Goal: Task Accomplishment & Management: Manage account settings

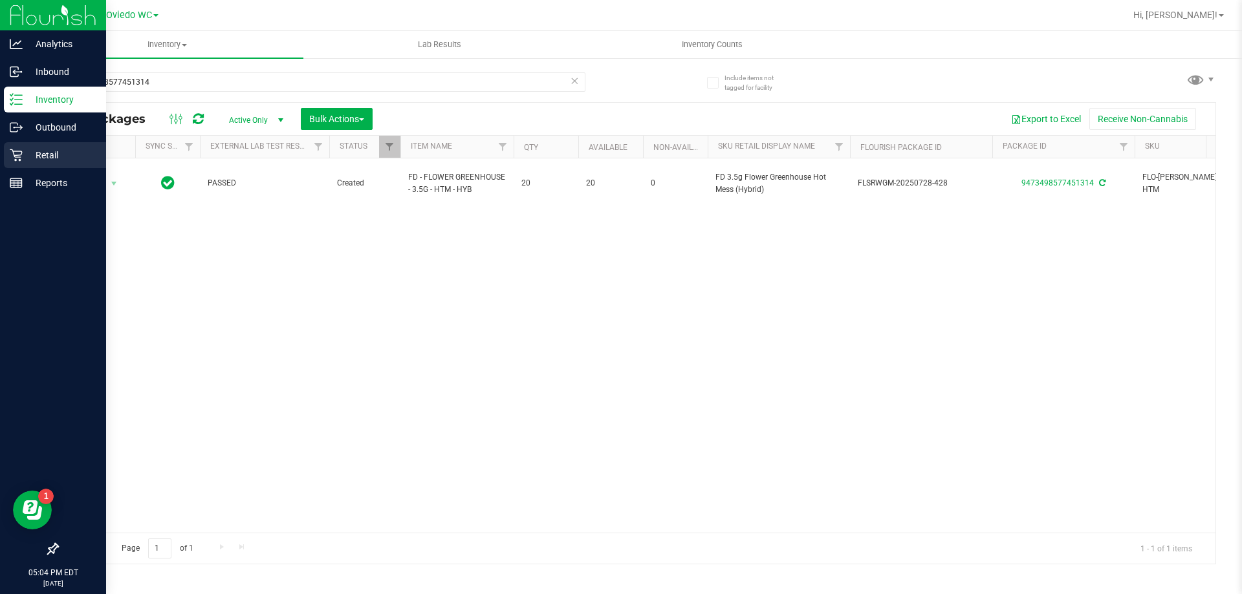
click at [17, 153] on icon at bounding box center [16, 155] width 13 height 13
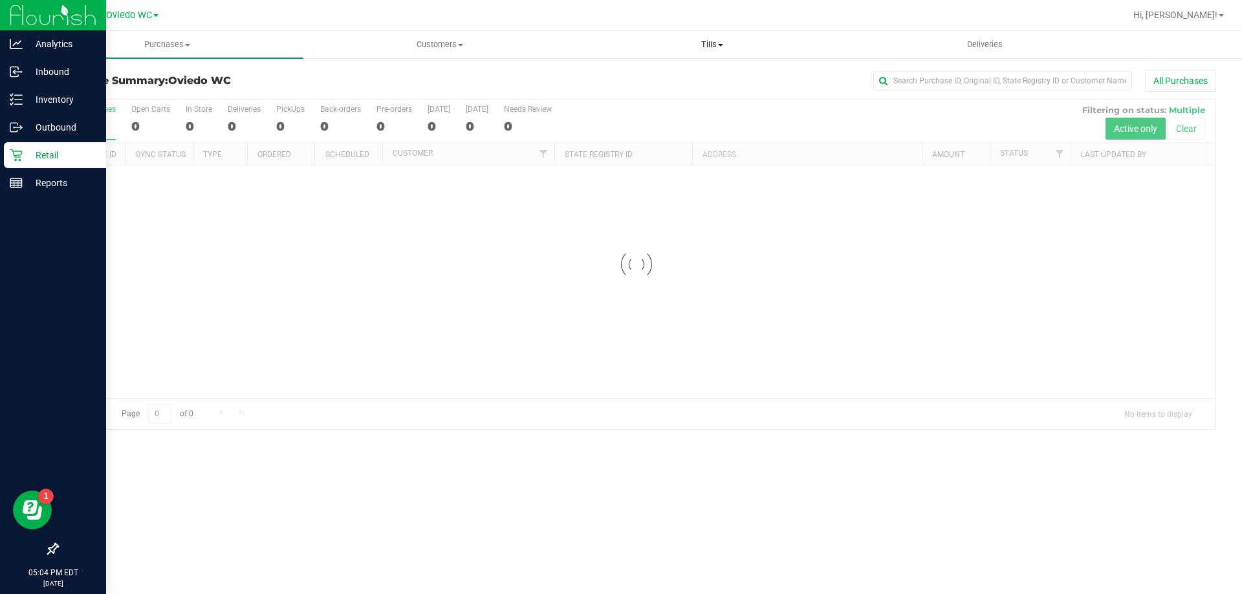
click at [718, 43] on span "Tills" at bounding box center [711, 45] width 271 height 12
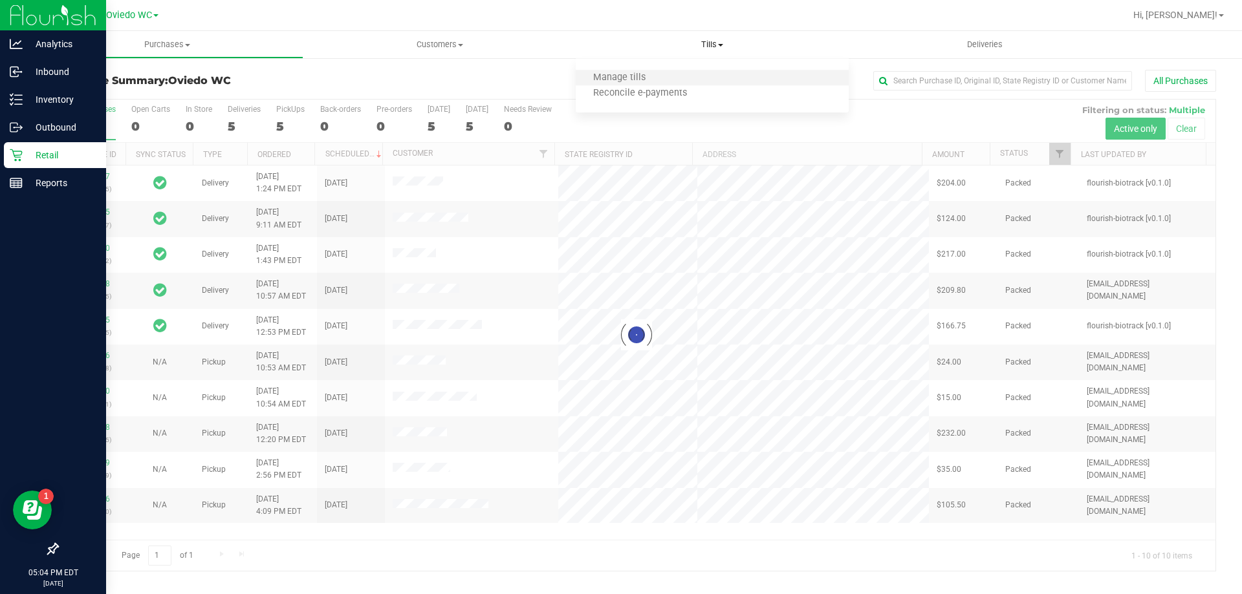
click at [678, 73] on li "Manage tills" at bounding box center [712, 78] width 272 height 16
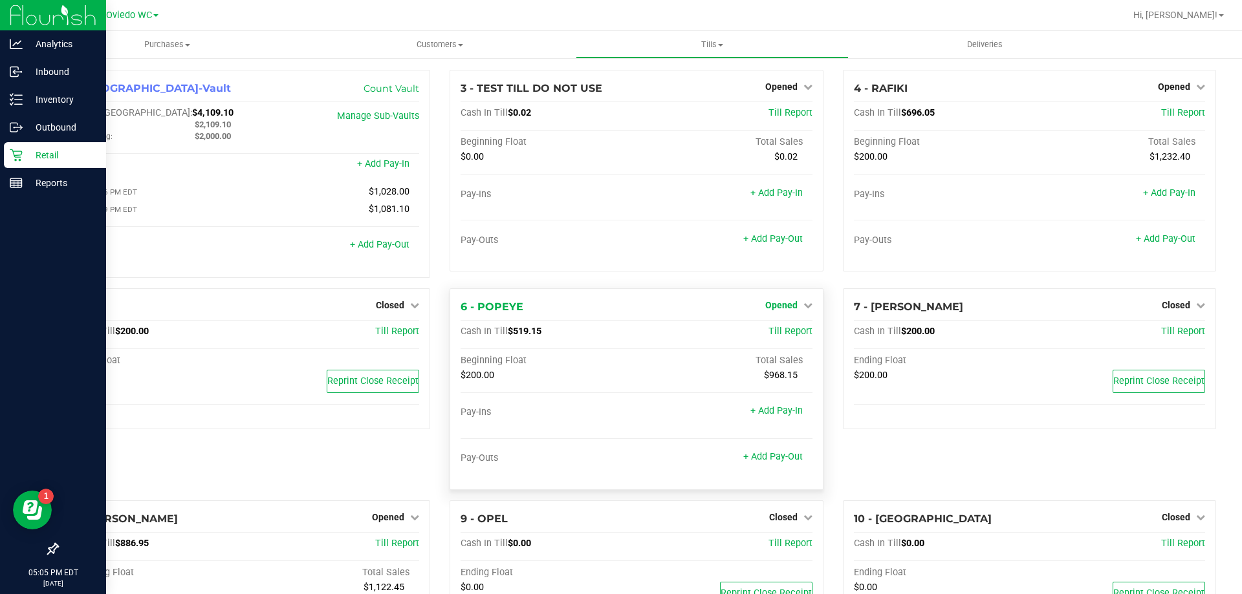
click at [781, 303] on span "Opened" at bounding box center [781, 305] width 32 height 10
click at [775, 334] on link "Close Till" at bounding box center [782, 332] width 35 height 10
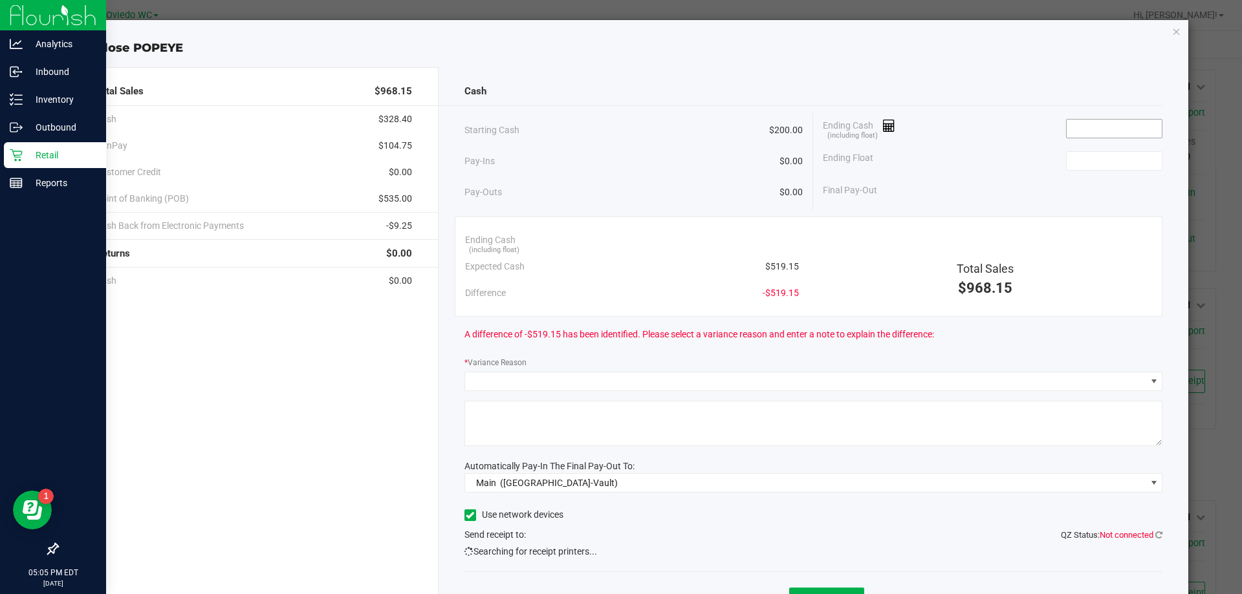
click at [1097, 126] on input at bounding box center [1113, 129] width 95 height 18
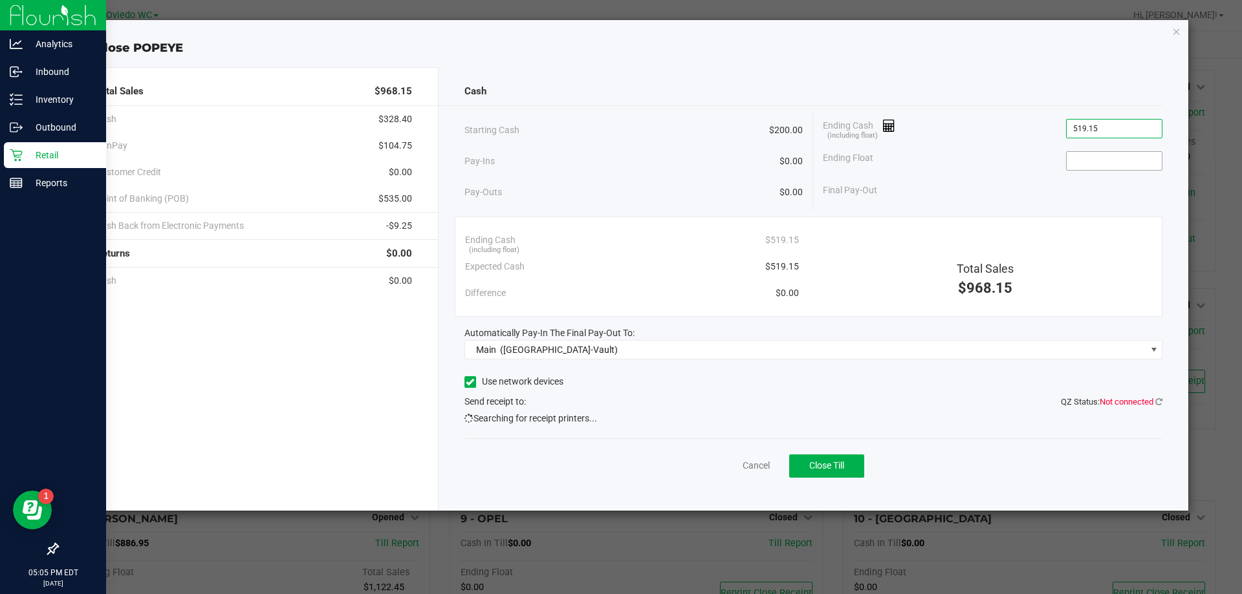
type input "$519.15"
click at [1128, 167] on input at bounding box center [1113, 161] width 95 height 18
type input "$200.00"
click at [945, 191] on div "Final Pay-Out $319.15" at bounding box center [992, 190] width 339 height 27
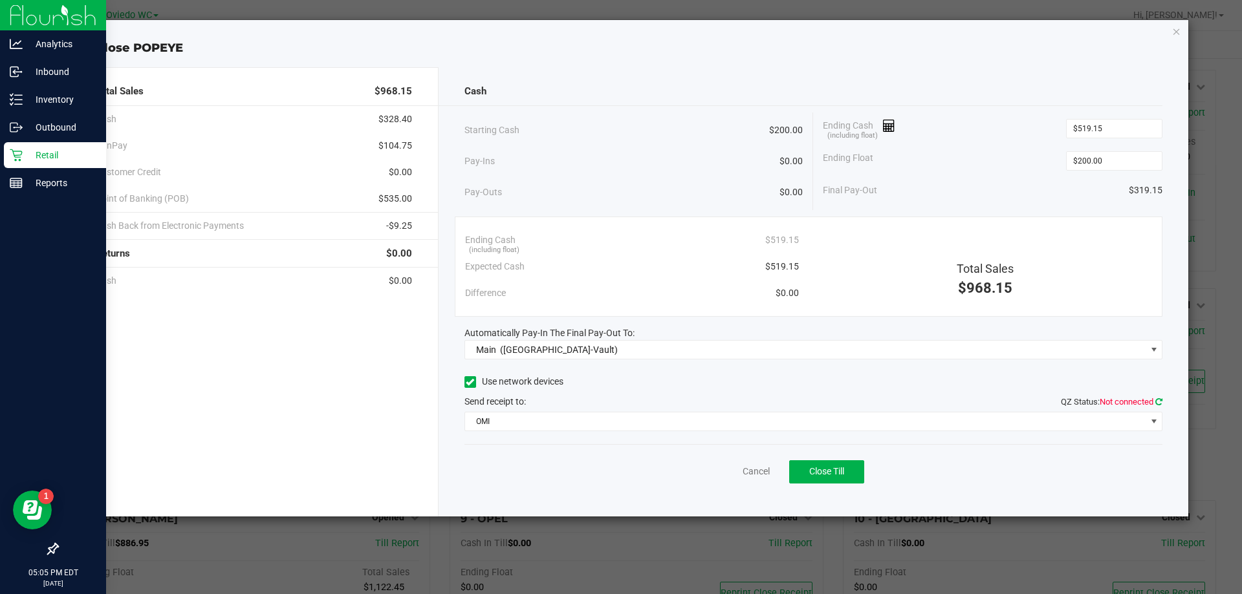
click at [1157, 401] on icon at bounding box center [1158, 402] width 7 height 8
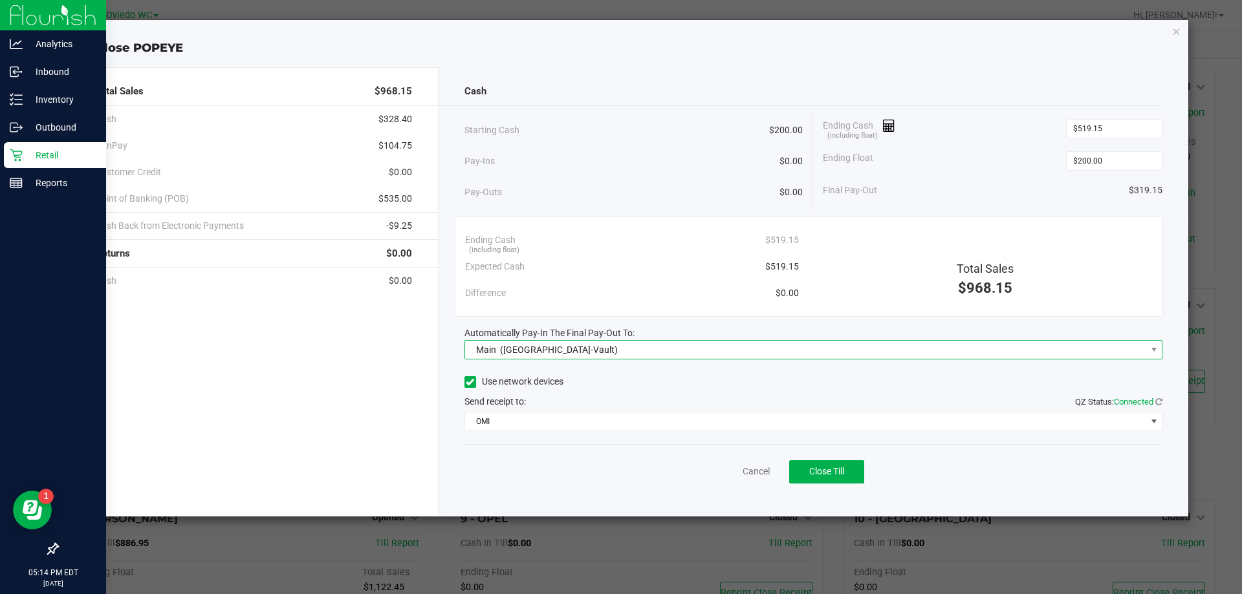
click at [607, 348] on span "Main (Oviedo-Vault)" at bounding box center [805, 350] width 681 height 18
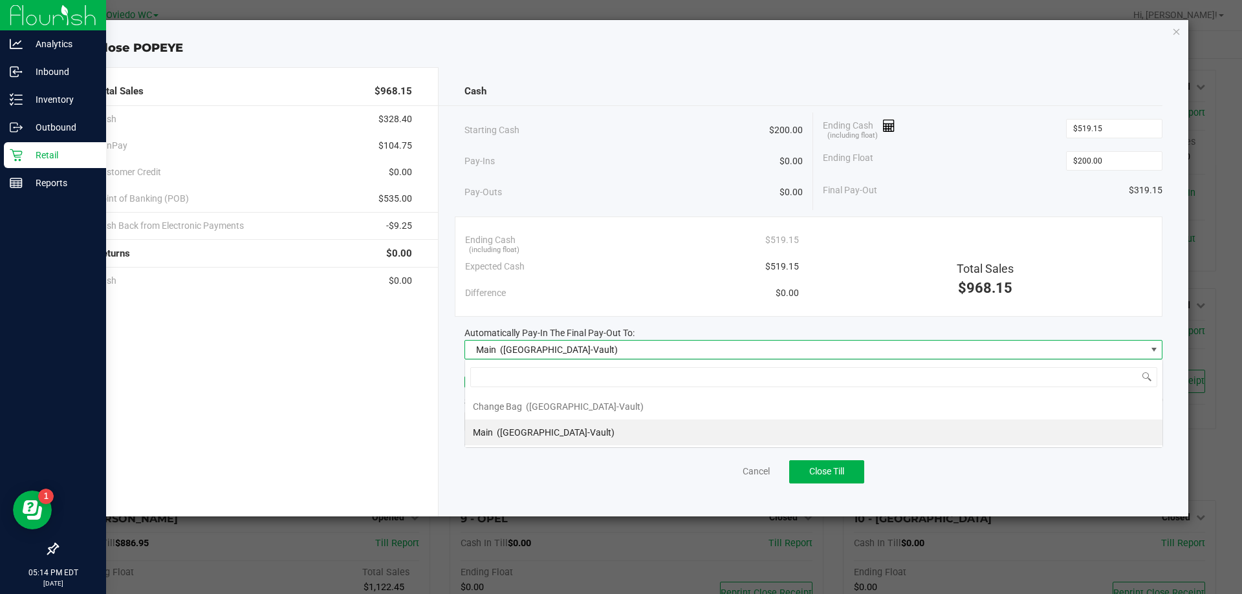
scroll to position [19, 698]
click at [587, 432] on li "Main (Oviedo-Vault)" at bounding box center [813, 433] width 697 height 26
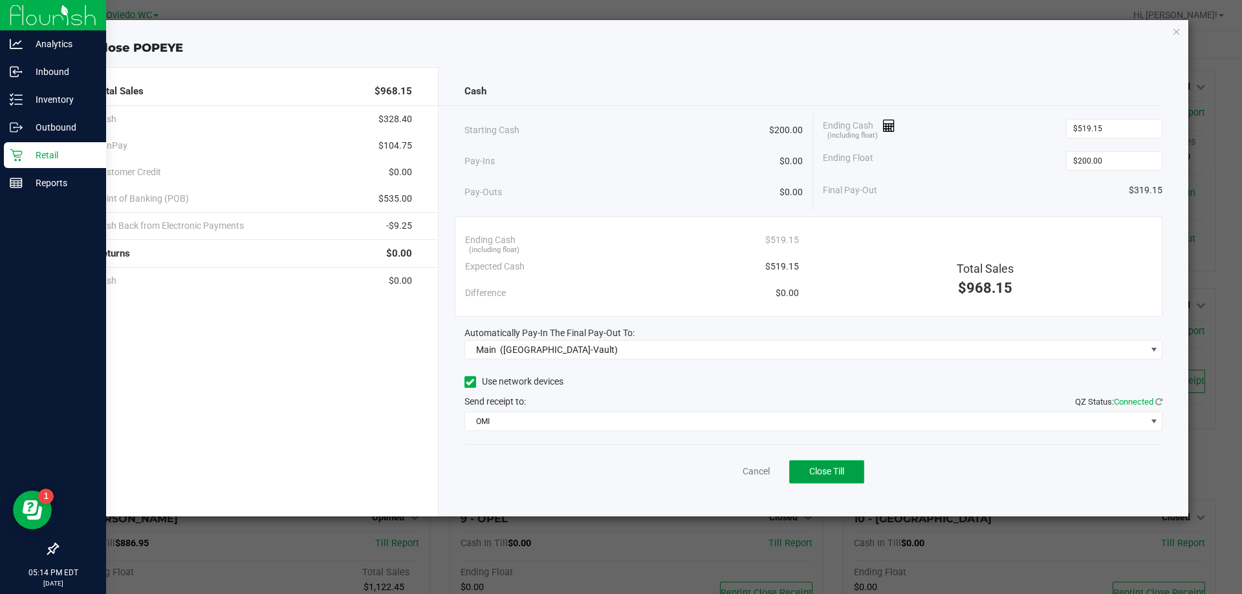
click at [829, 479] on button "Close Till" at bounding box center [826, 471] width 75 height 23
click at [1175, 32] on icon "button" at bounding box center [1176, 31] width 9 height 16
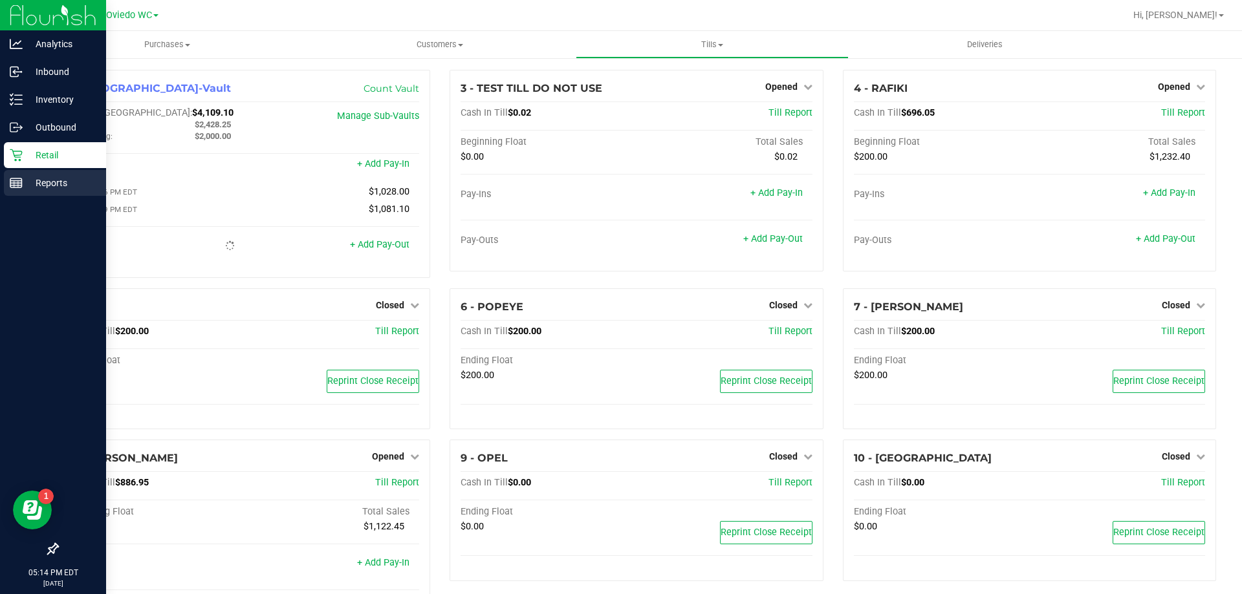
click at [33, 183] on p "Reports" at bounding box center [62, 183] width 78 height 16
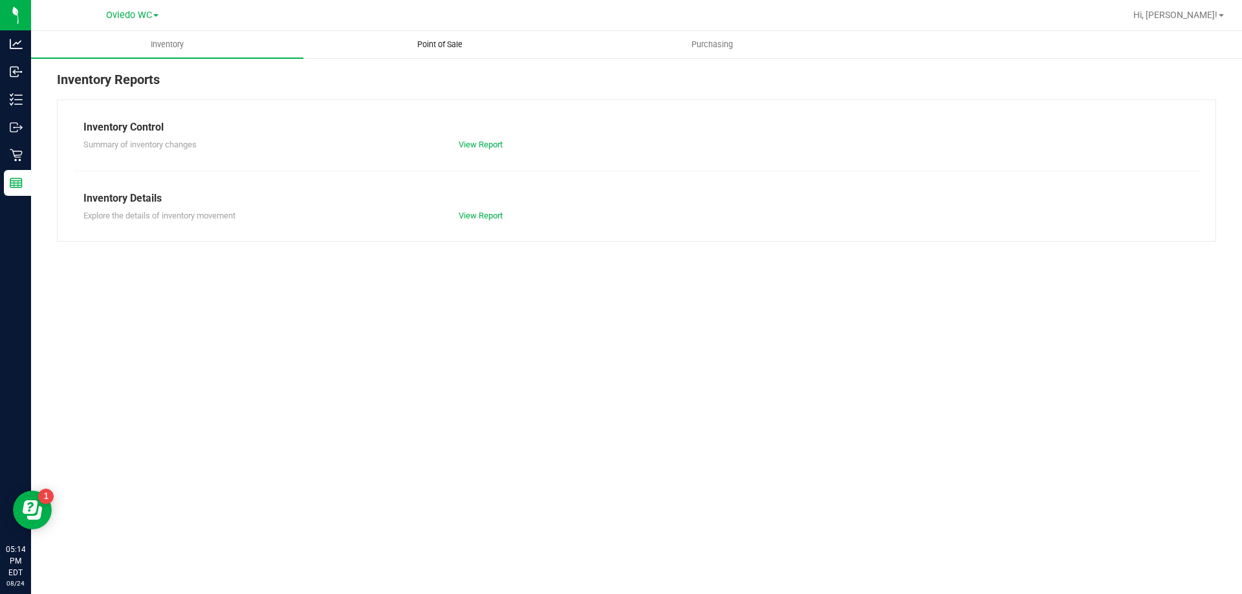
click at [440, 42] on span "Point of Sale" at bounding box center [440, 45] width 80 height 12
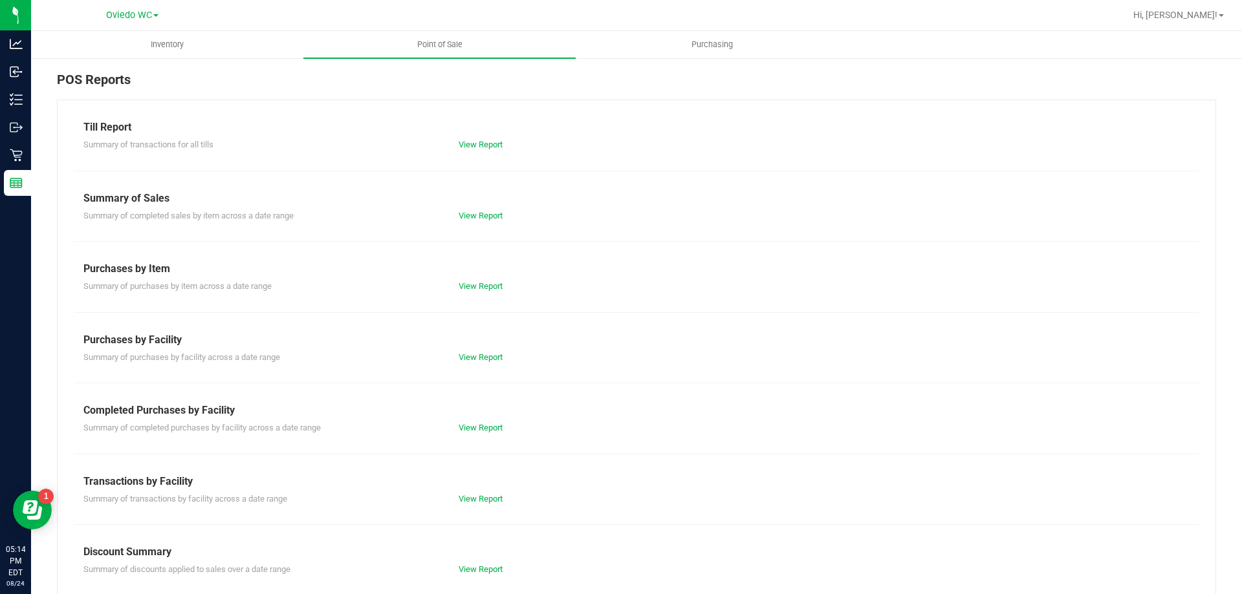
click at [477, 437] on div "Till Report Summary of transactions for all tills View Report Summary of Sales …" at bounding box center [636, 383] width 1159 height 567
click at [484, 418] on div "Completed Purchases by Facility" at bounding box center [636, 411] width 1106 height 16
click at [483, 424] on link "View Report" at bounding box center [480, 428] width 44 height 10
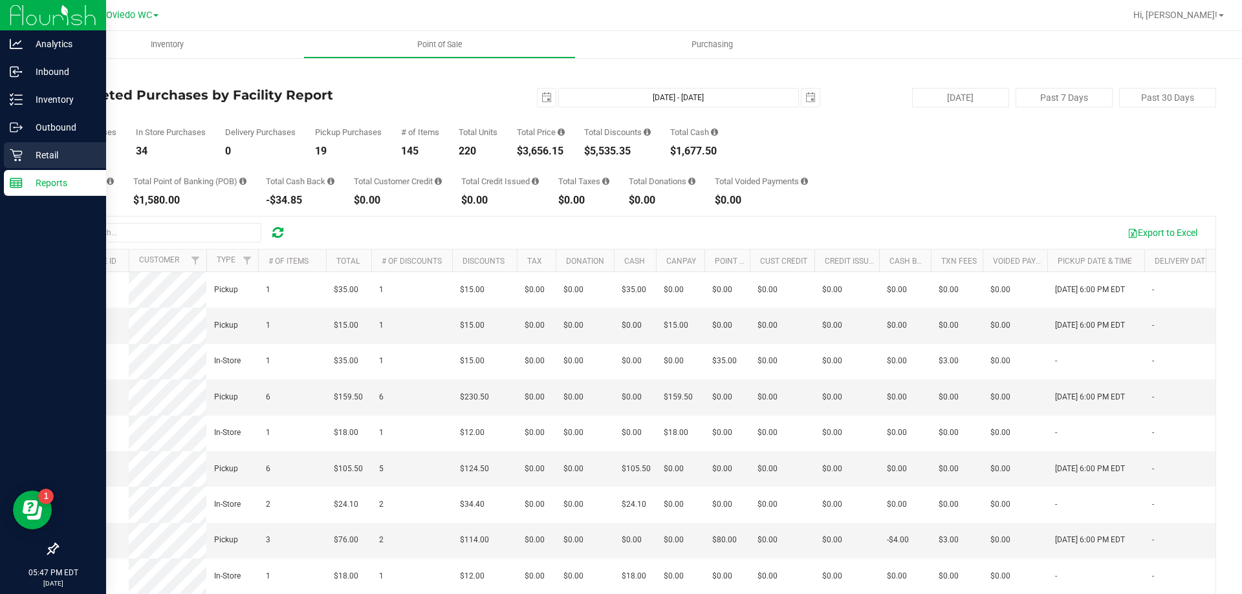
click at [23, 147] on p "Retail" at bounding box center [62, 155] width 78 height 16
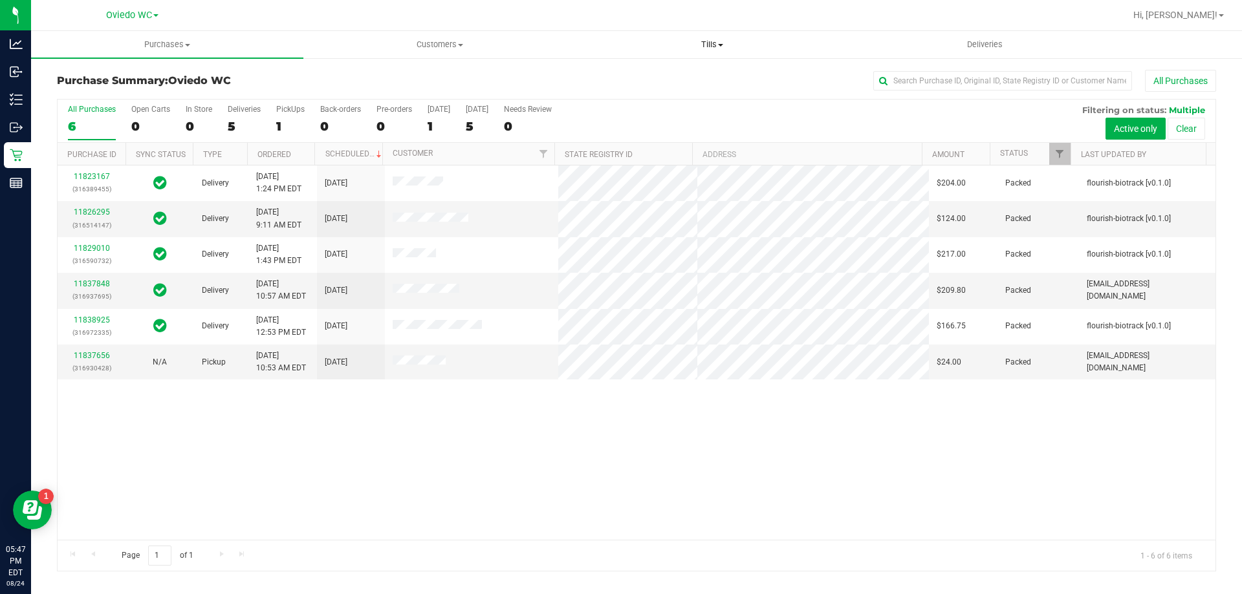
click at [714, 43] on span "Tills" at bounding box center [711, 45] width 271 height 12
click at [671, 75] on li "Manage tills" at bounding box center [712, 78] width 272 height 16
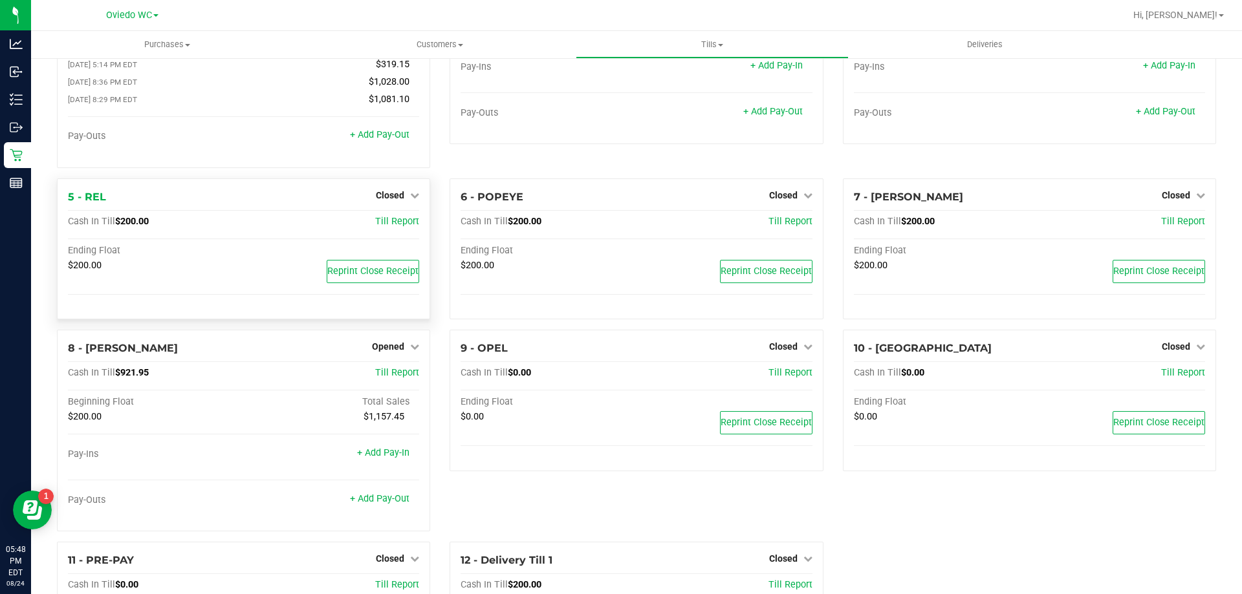
scroll to position [194, 0]
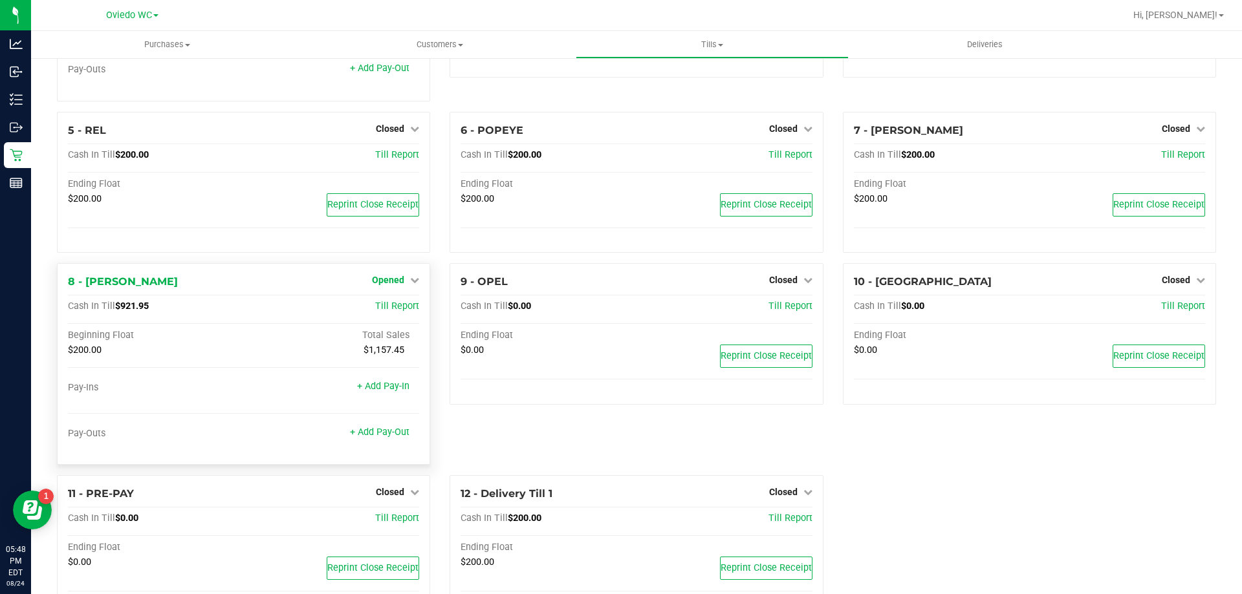
click at [385, 280] on span "Opened" at bounding box center [388, 280] width 32 height 10
click at [388, 308] on link "Close Till" at bounding box center [389, 307] width 35 height 10
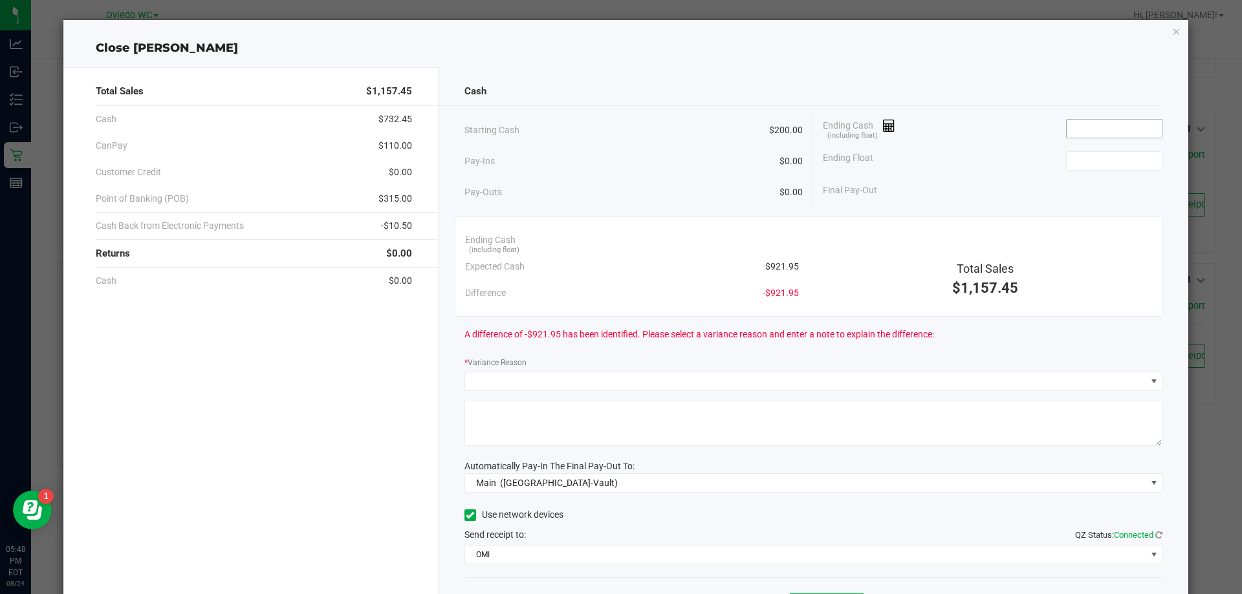
click at [1079, 131] on input at bounding box center [1113, 129] width 95 height 18
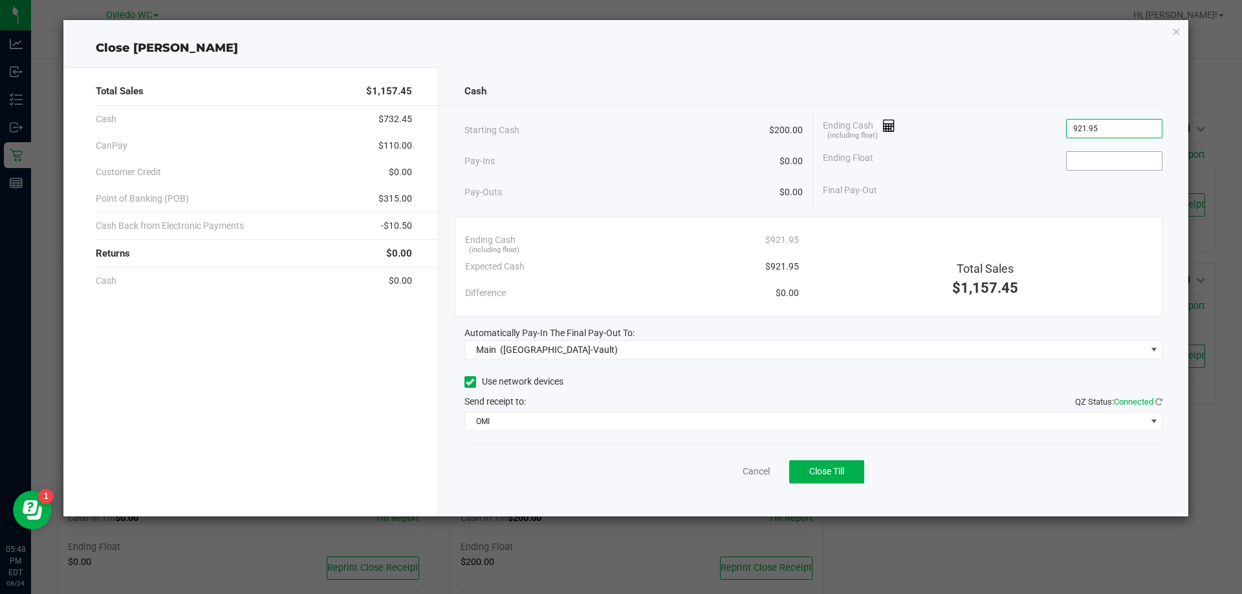
type input "$921.95"
click at [1127, 153] on input at bounding box center [1113, 161] width 95 height 18
type input "$200.00"
click at [990, 177] on div "Final Pay-Out $721.95" at bounding box center [992, 190] width 339 height 27
click at [819, 480] on button "Close Till" at bounding box center [826, 471] width 75 height 23
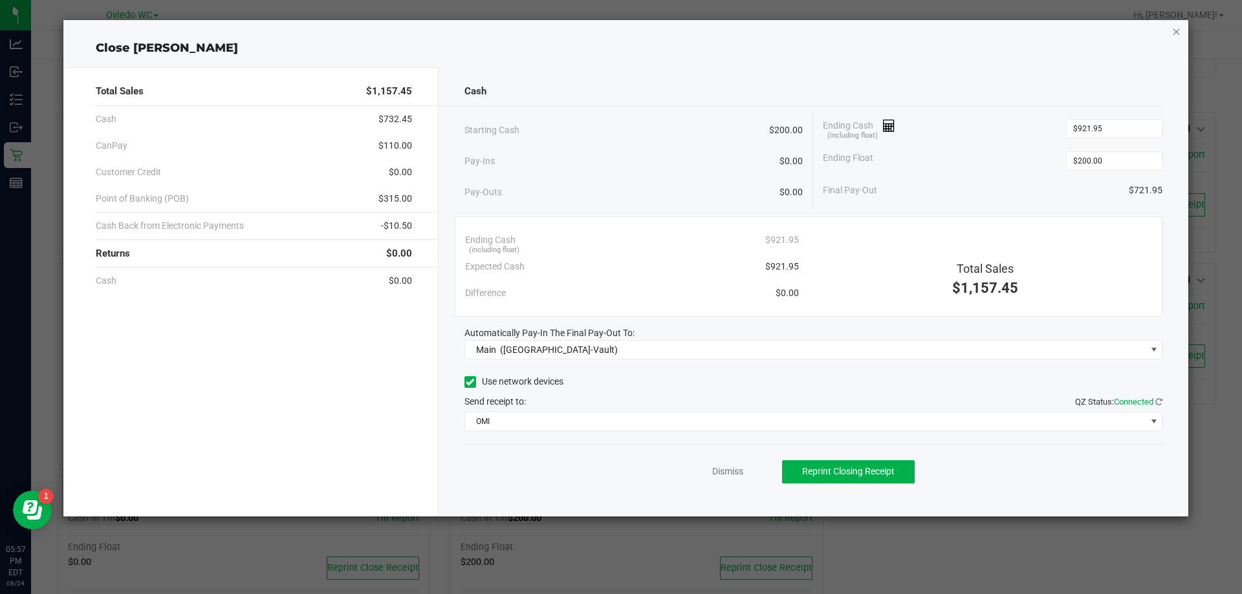
click at [1175, 30] on icon "button" at bounding box center [1176, 31] width 9 height 16
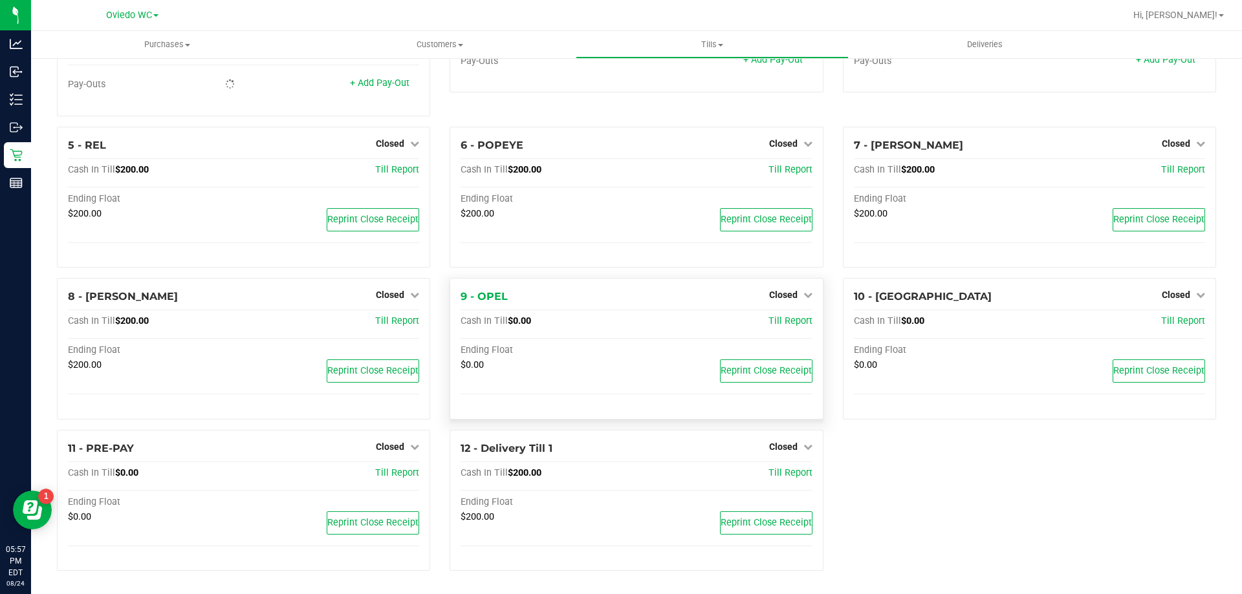
scroll to position [0, 0]
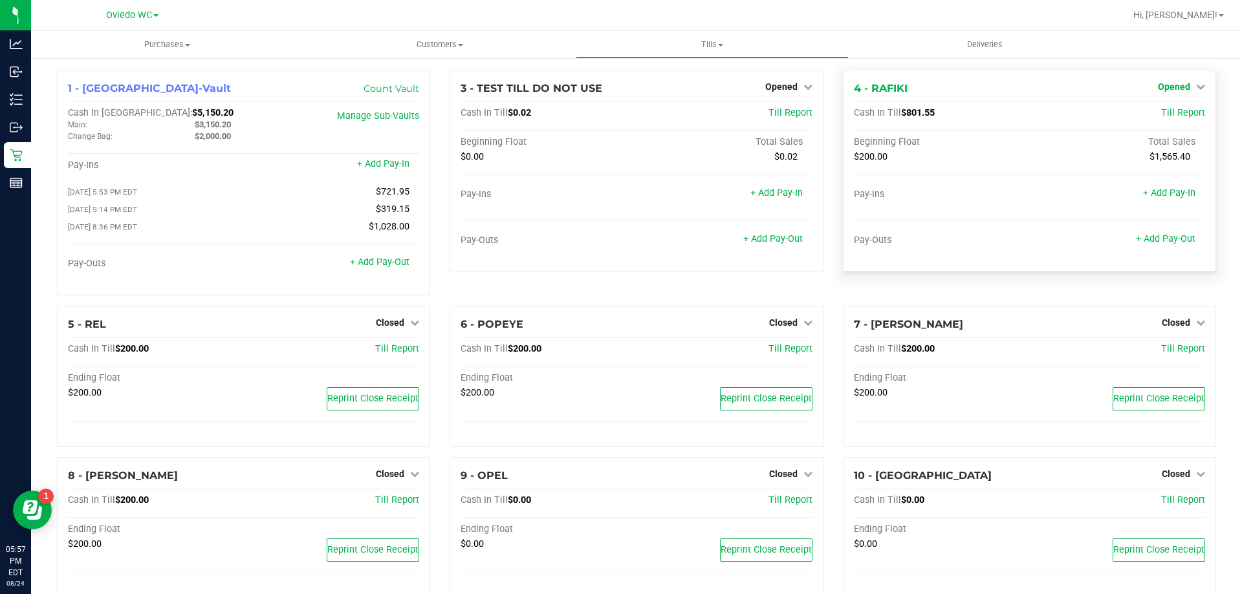
click at [1175, 85] on span "Opened" at bounding box center [1173, 86] width 32 height 10
click at [1168, 111] on link "Close Till" at bounding box center [1174, 114] width 35 height 10
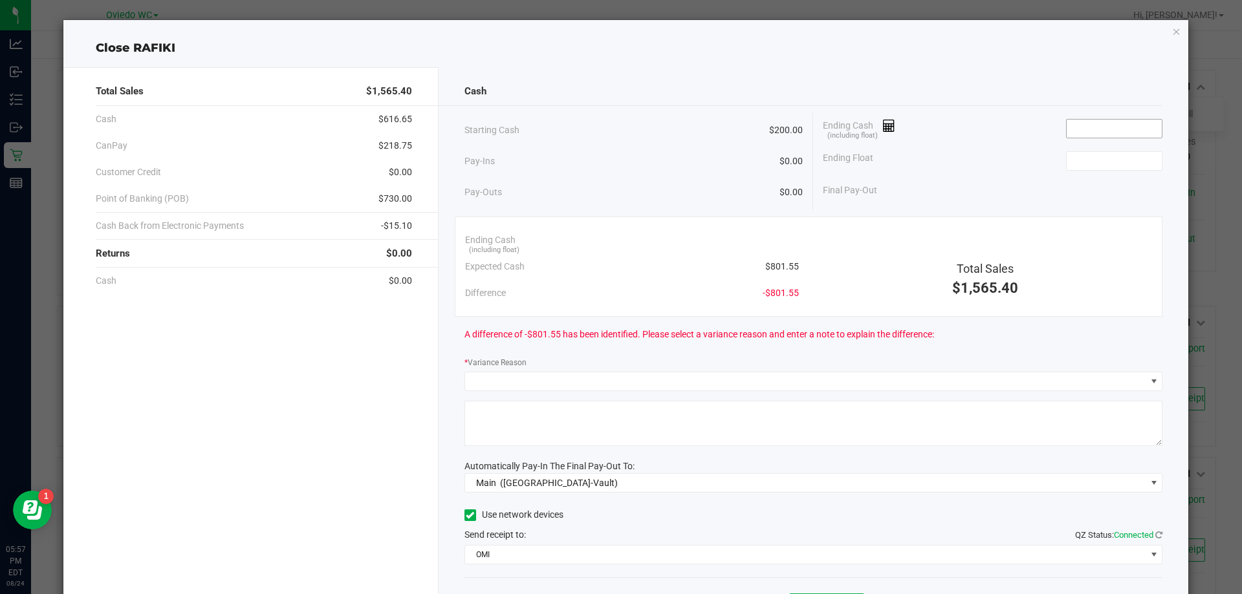
click at [1096, 124] on input at bounding box center [1113, 129] width 95 height 18
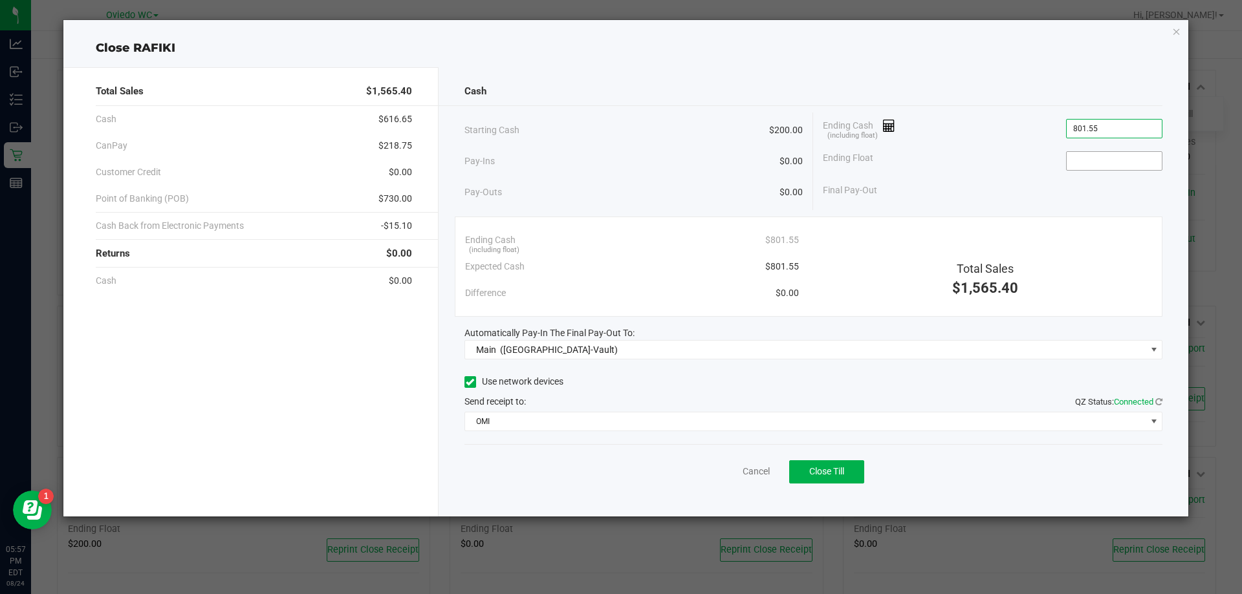
type input "$801.55"
click at [1090, 155] on input at bounding box center [1113, 161] width 95 height 18
type input "$200.00"
click at [993, 189] on div "Final Pay-Out $601.55" at bounding box center [992, 190] width 339 height 27
click at [1172, 30] on icon "button" at bounding box center [1176, 31] width 9 height 16
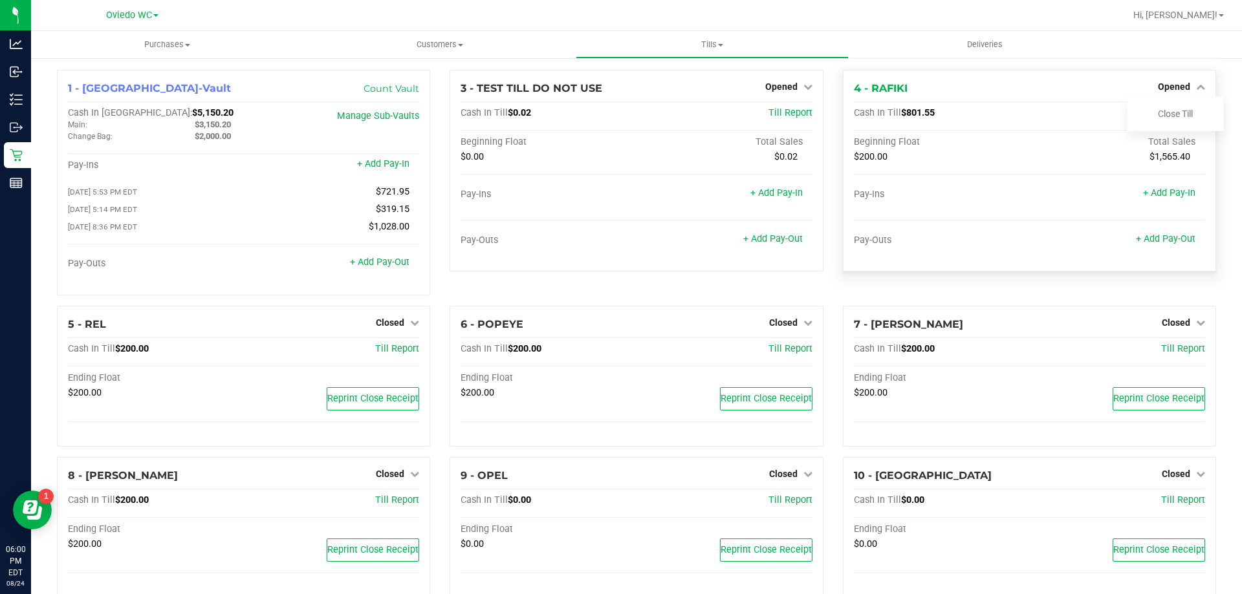
click at [1019, 83] on div "4 - RAFIKI Opened Close Till" at bounding box center [1029, 89] width 351 height 16
click at [1164, 84] on span "Opened" at bounding box center [1173, 86] width 32 height 10
click at [1164, 90] on span "Opened" at bounding box center [1173, 86] width 32 height 10
click at [1160, 116] on link "Close Till" at bounding box center [1174, 114] width 35 height 10
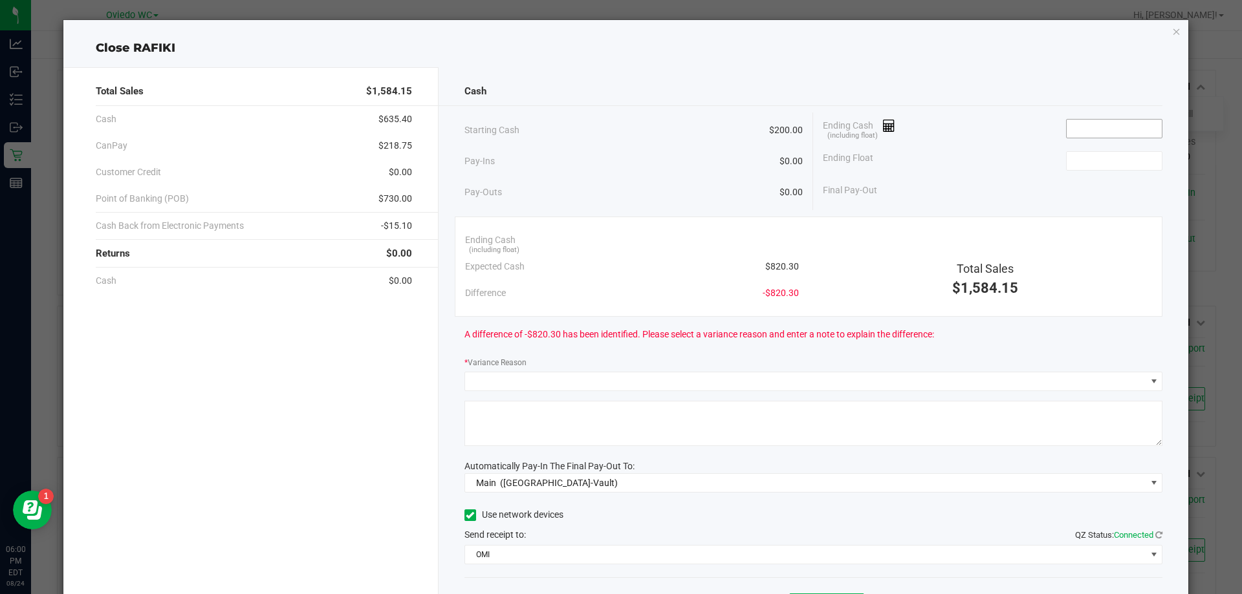
click at [1093, 126] on input at bounding box center [1113, 129] width 95 height 18
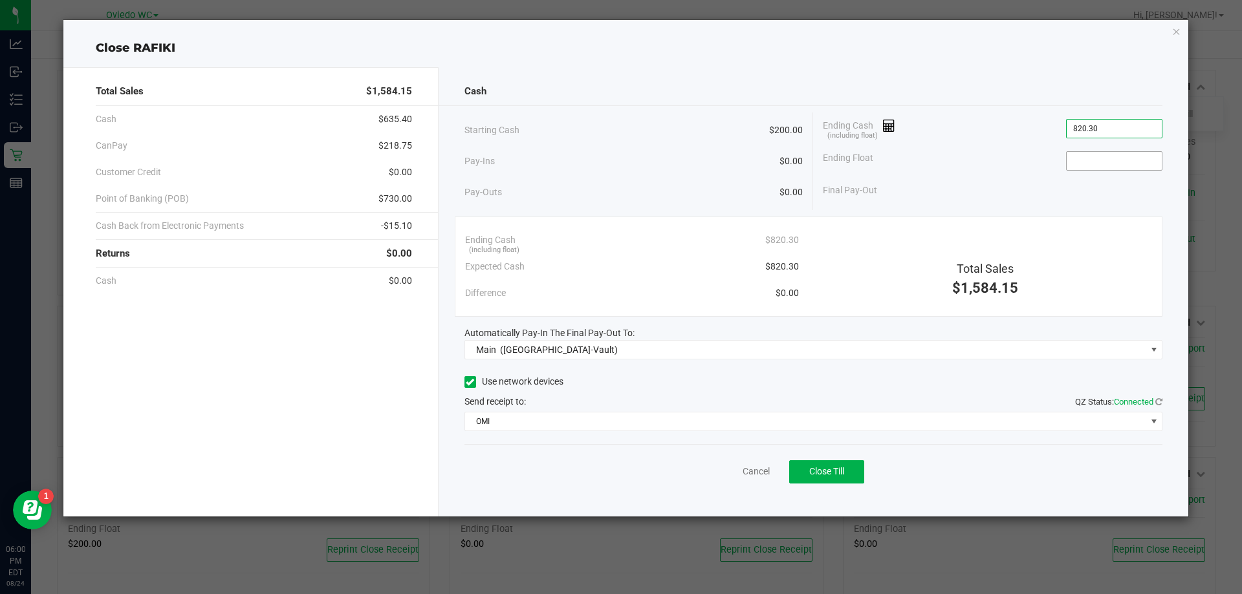
type input "$820.30"
click at [1097, 157] on input at bounding box center [1113, 161] width 95 height 18
type input "$200.00"
click at [1012, 186] on div "Final Pay-Out $620.30" at bounding box center [992, 190] width 339 height 27
click at [843, 466] on span "Close Till" at bounding box center [826, 471] width 35 height 10
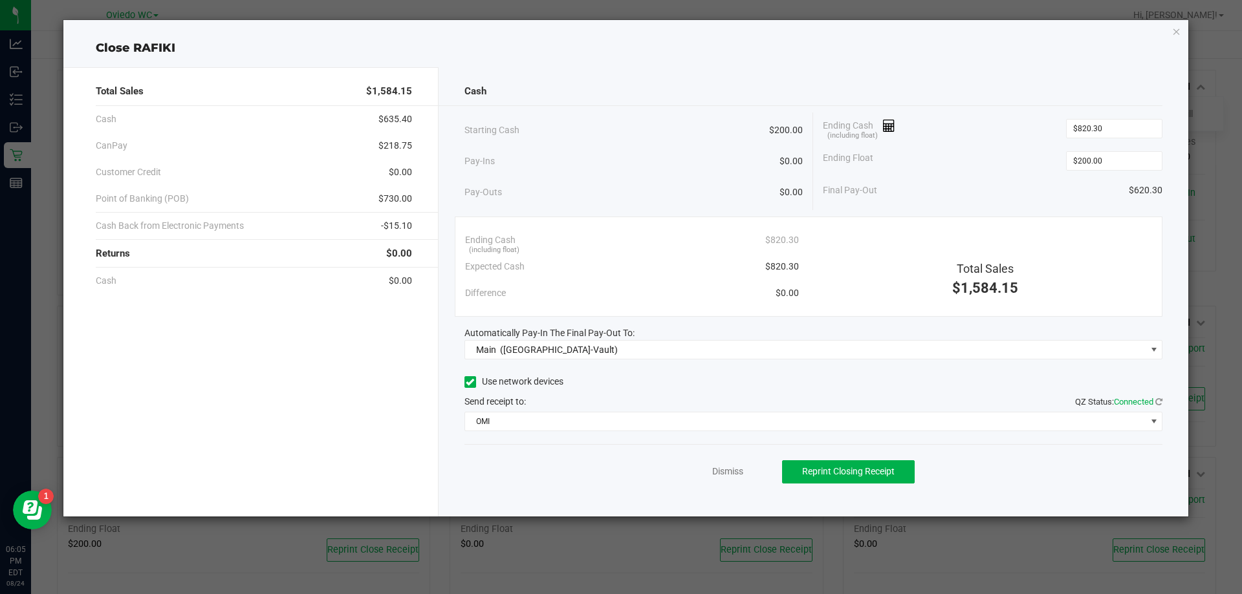
click at [140, 538] on ngb-modal-window "Close RAFIKI Total Sales $1,584.15 Cash $635.40 CanPay $218.75 Customer Credit …" at bounding box center [625, 297] width 1251 height 594
click at [1179, 32] on icon "button" at bounding box center [1176, 31] width 9 height 16
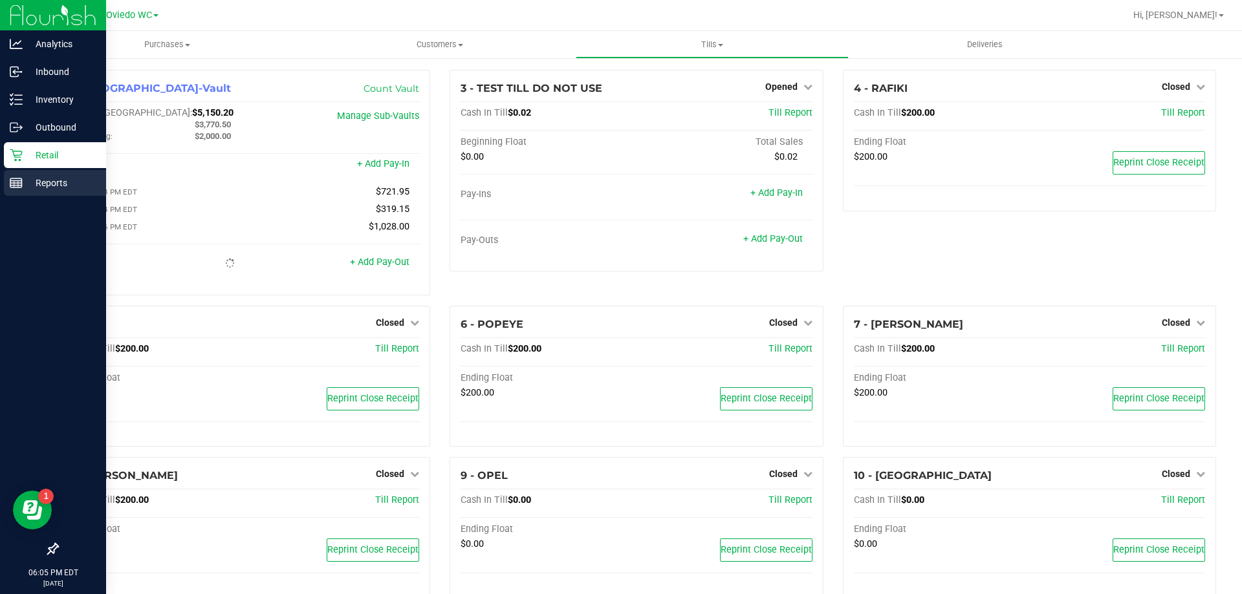
click at [44, 175] on div "Reports" at bounding box center [55, 183] width 102 height 26
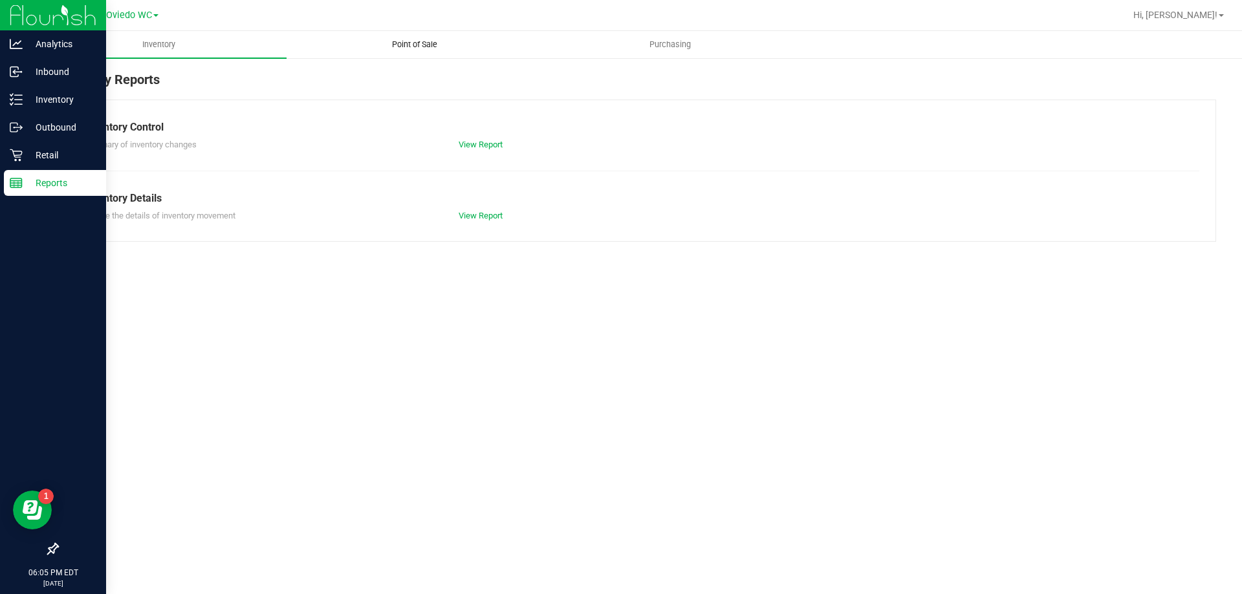
click at [428, 41] on span "Point of Sale" at bounding box center [414, 45] width 80 height 12
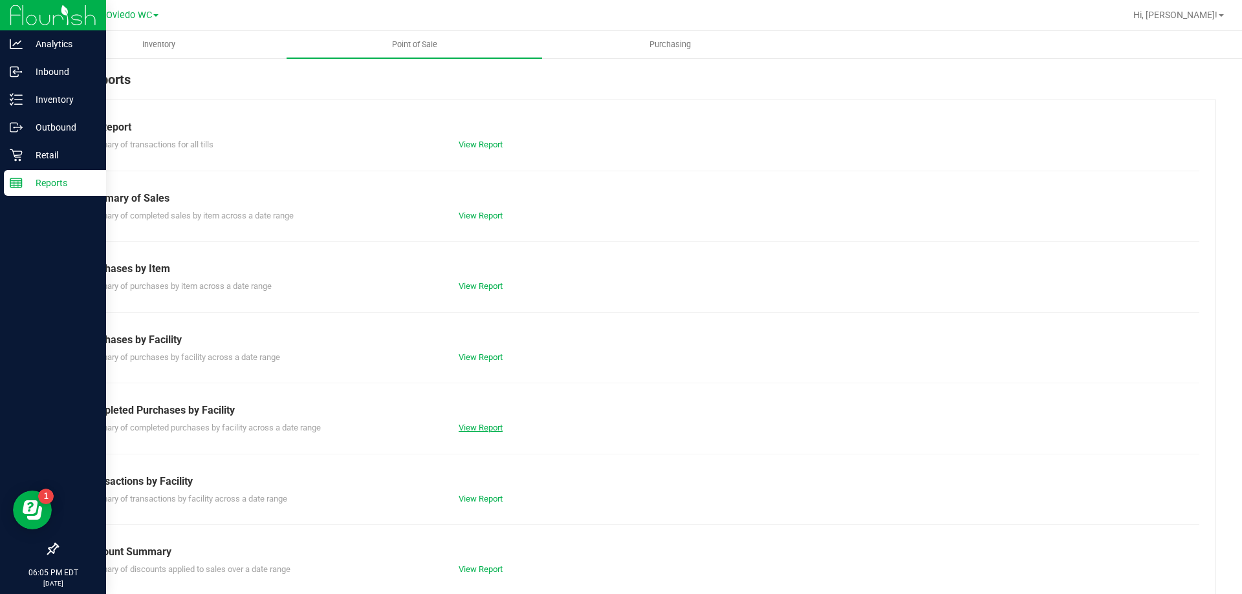
click at [481, 423] on link "View Report" at bounding box center [480, 428] width 44 height 10
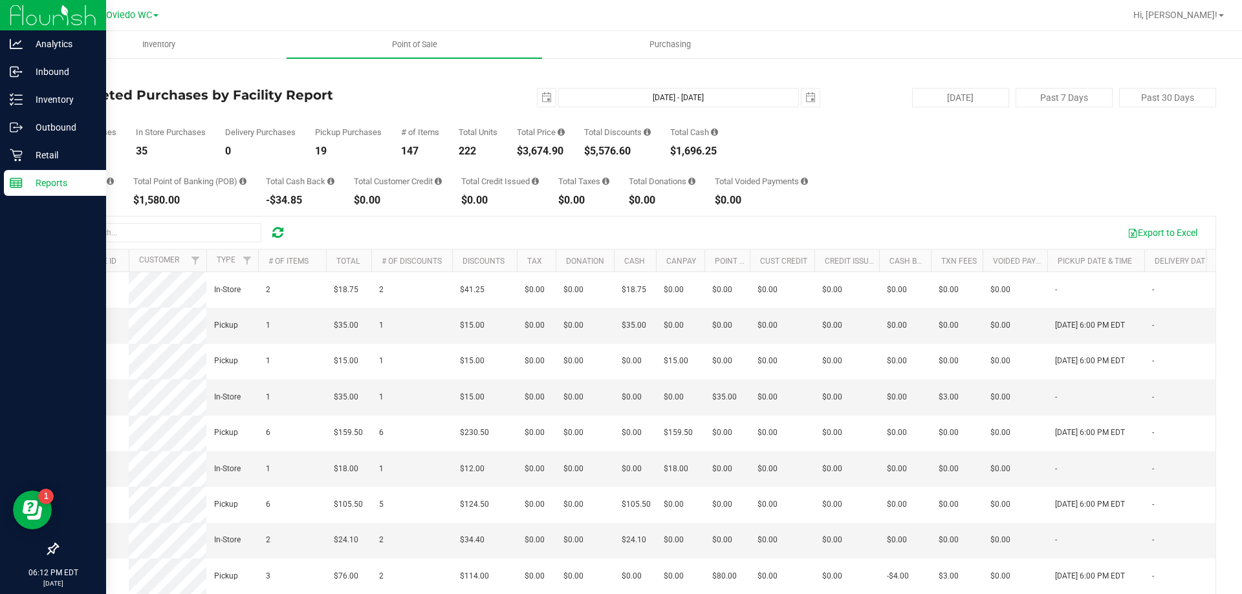
click at [13, 181] on line at bounding box center [16, 181] width 12 height 0
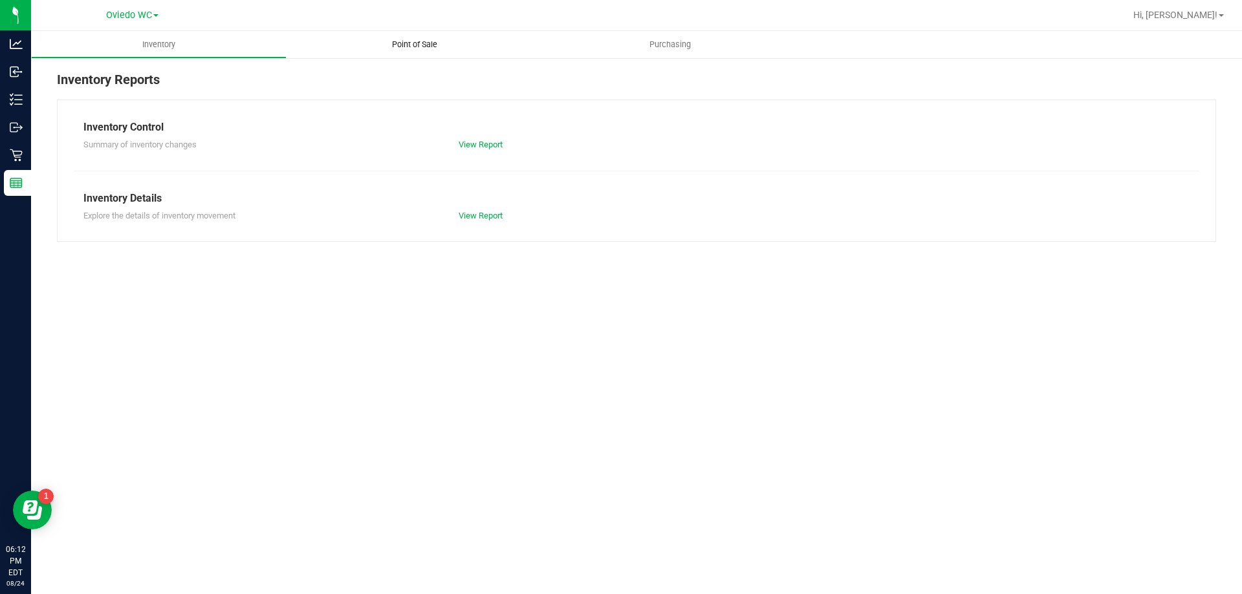
click at [414, 45] on span "Point of Sale" at bounding box center [414, 45] width 80 height 12
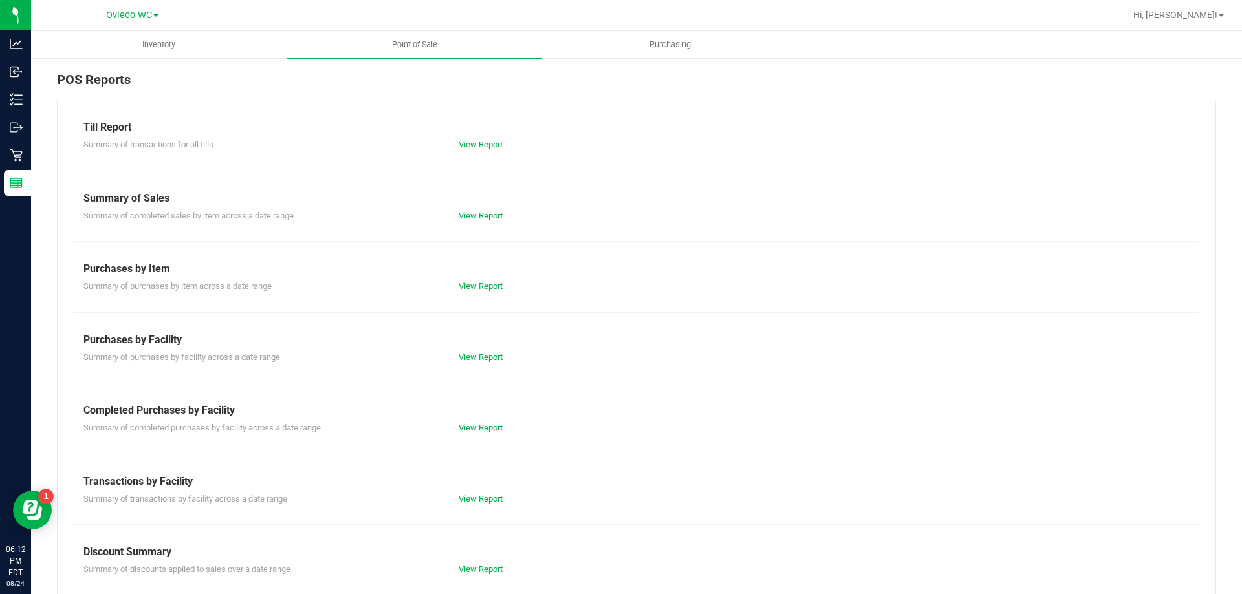
click at [482, 505] on div "Till Report Summary of transactions for all tills View Report Summary of Sales …" at bounding box center [636, 383] width 1159 height 567
click at [483, 497] on link "View Report" at bounding box center [480, 499] width 44 height 10
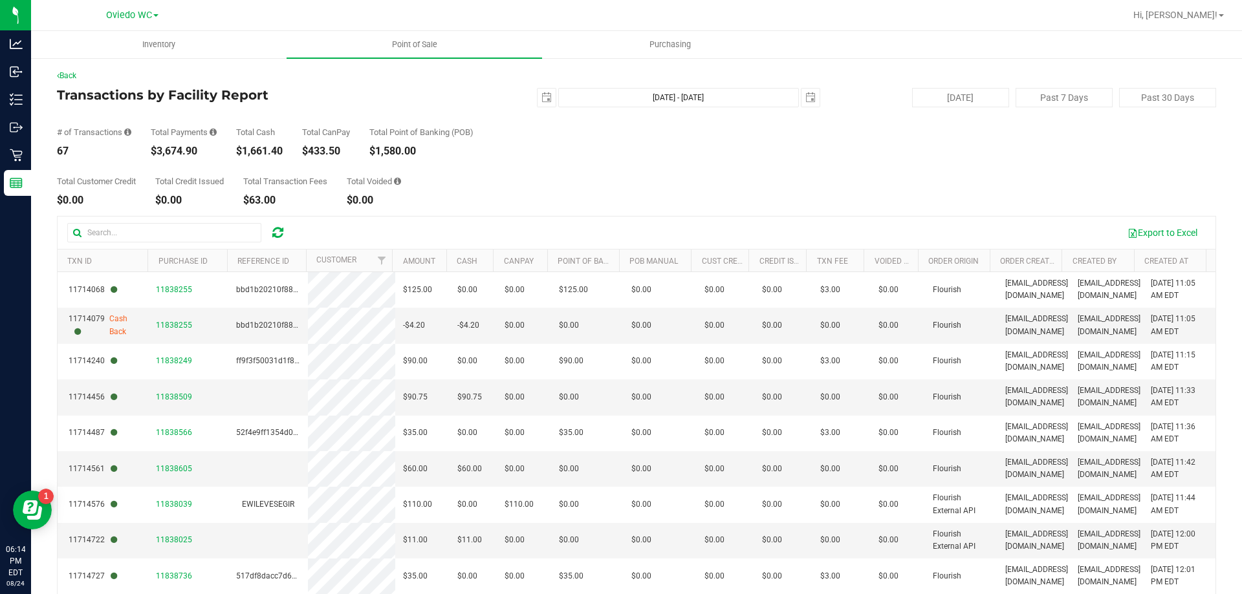
click at [133, 74] on div "Back" at bounding box center [636, 76] width 1159 height 12
click at [425, 42] on span "Point of Sale" at bounding box center [414, 45] width 80 height 12
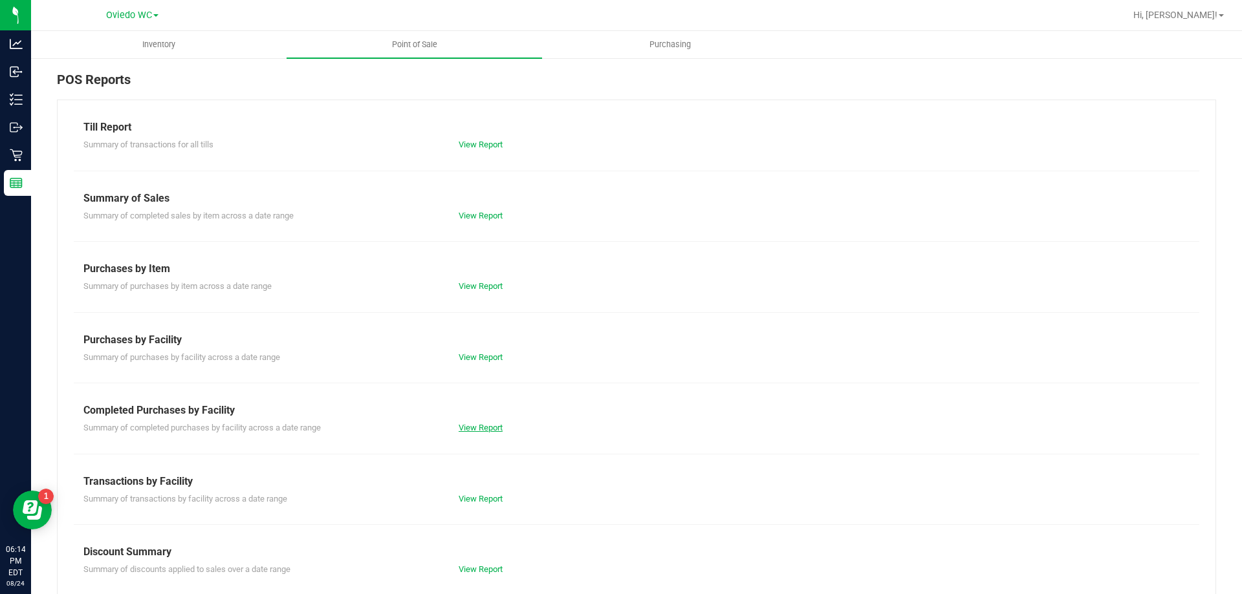
click at [486, 425] on link "View Report" at bounding box center [480, 428] width 44 height 10
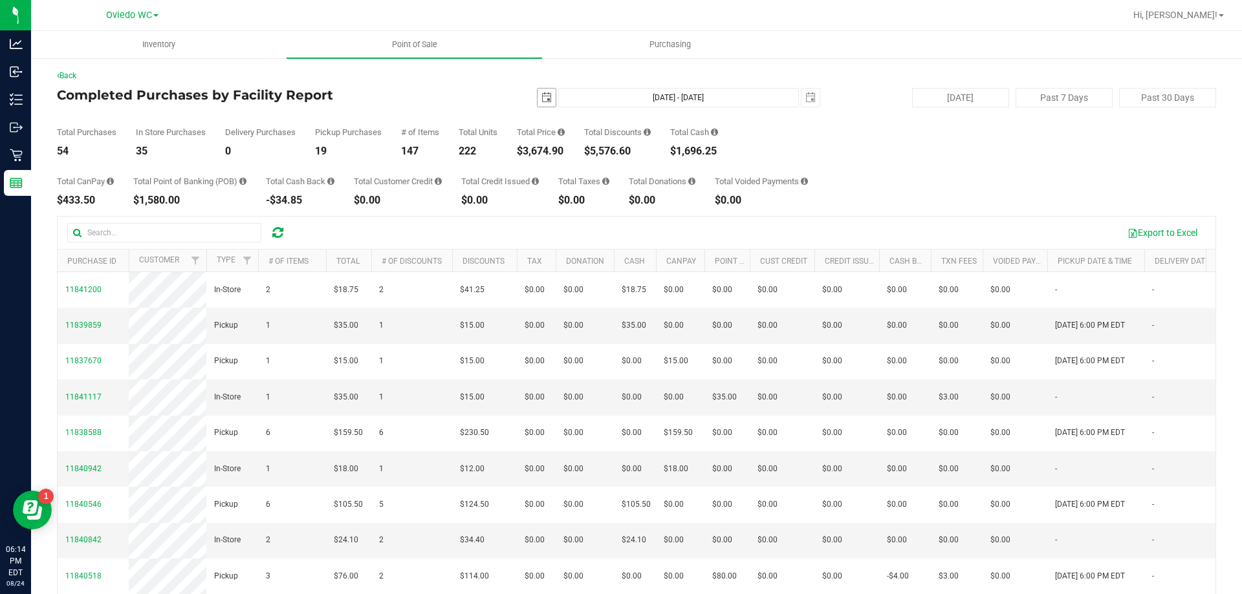
click at [541, 96] on span "select" at bounding box center [546, 97] width 10 height 10
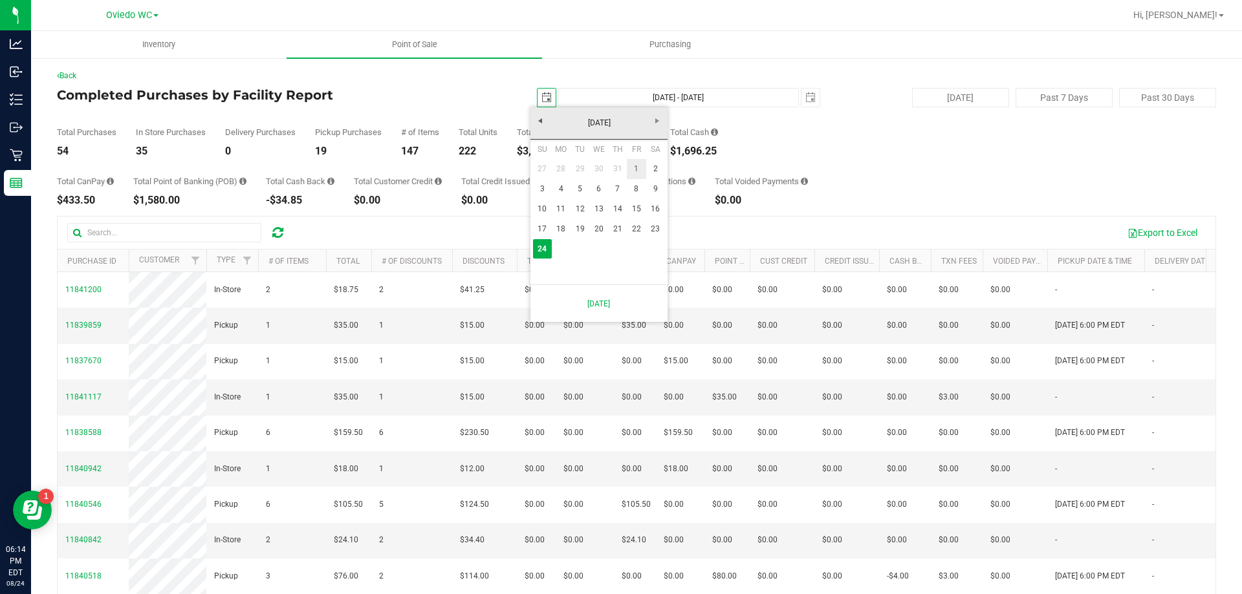
click at [634, 175] on link "1" at bounding box center [636, 169] width 19 height 20
type input "2025-08-01"
type input "Aug 1, 2025 - Aug 24, 2025"
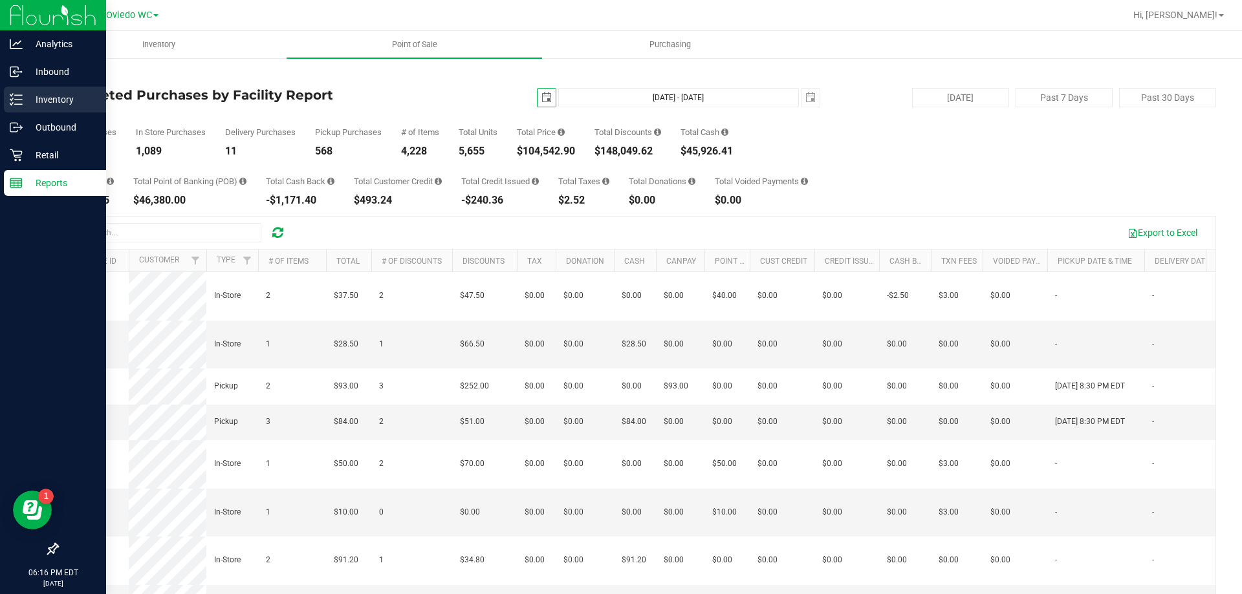
click at [35, 98] on p "Inventory" at bounding box center [62, 100] width 78 height 16
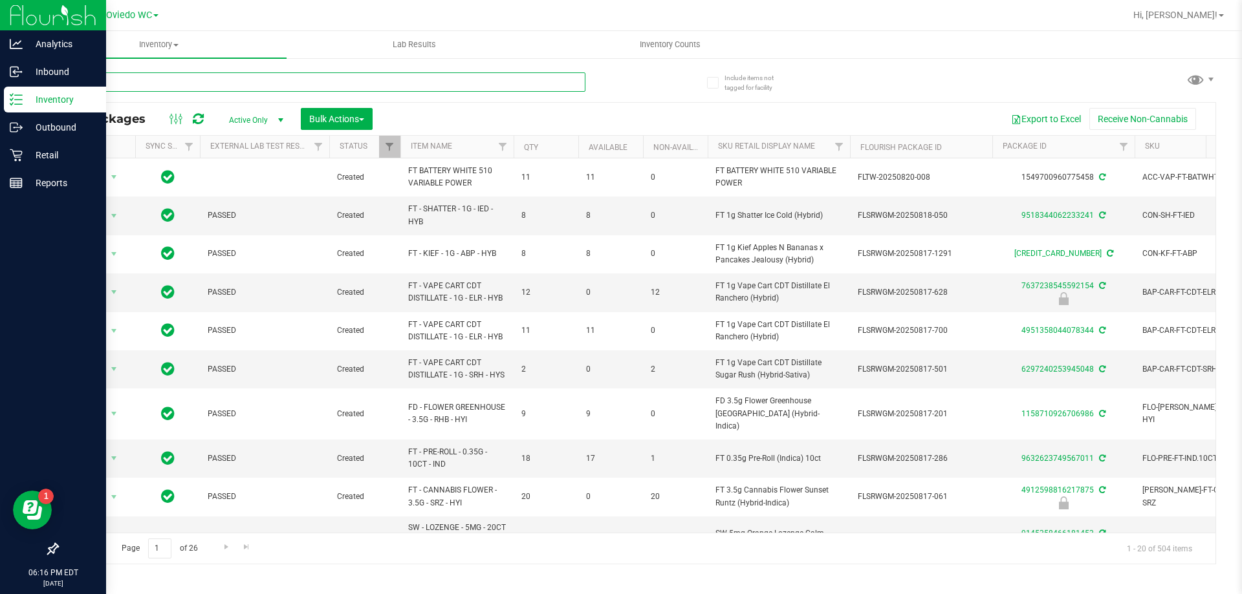
click at [131, 87] on input "text" at bounding box center [321, 81] width 528 height 19
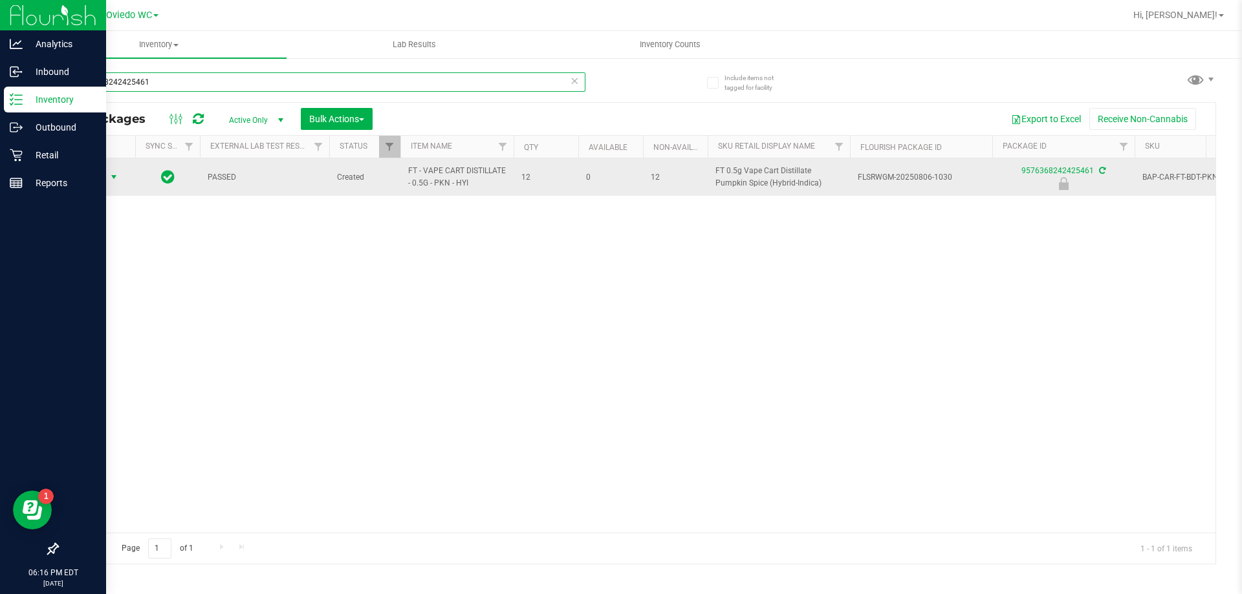
type input "9576368242425461"
click at [101, 177] on span "Action" at bounding box center [87, 177] width 35 height 18
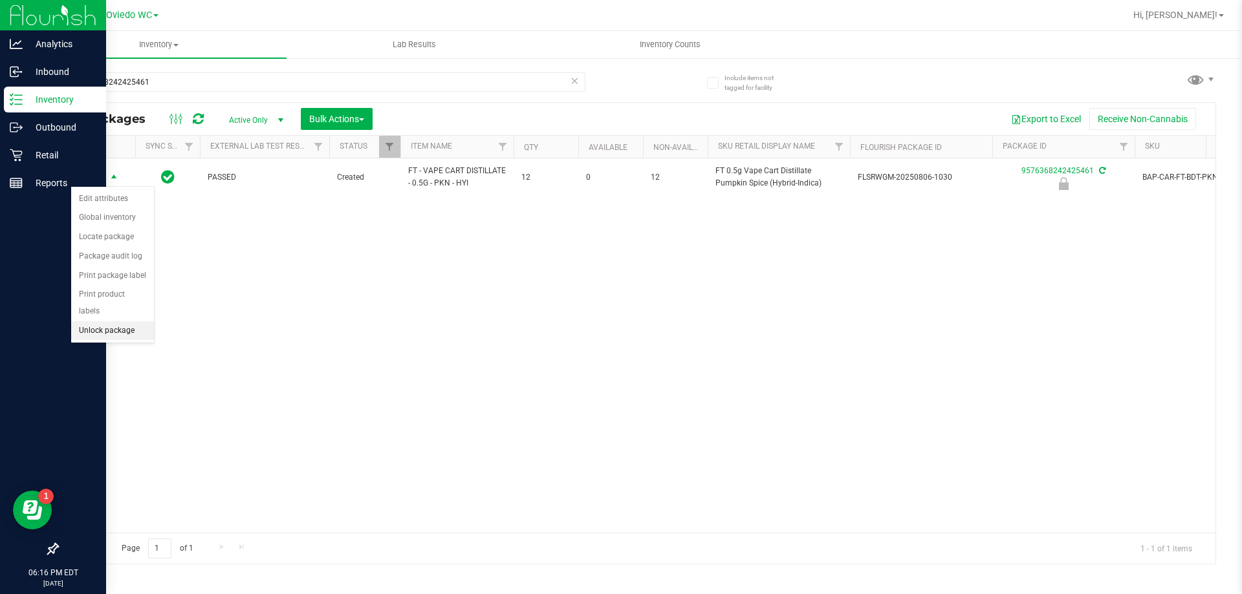
click at [115, 321] on li "Unlock package" at bounding box center [112, 330] width 83 height 19
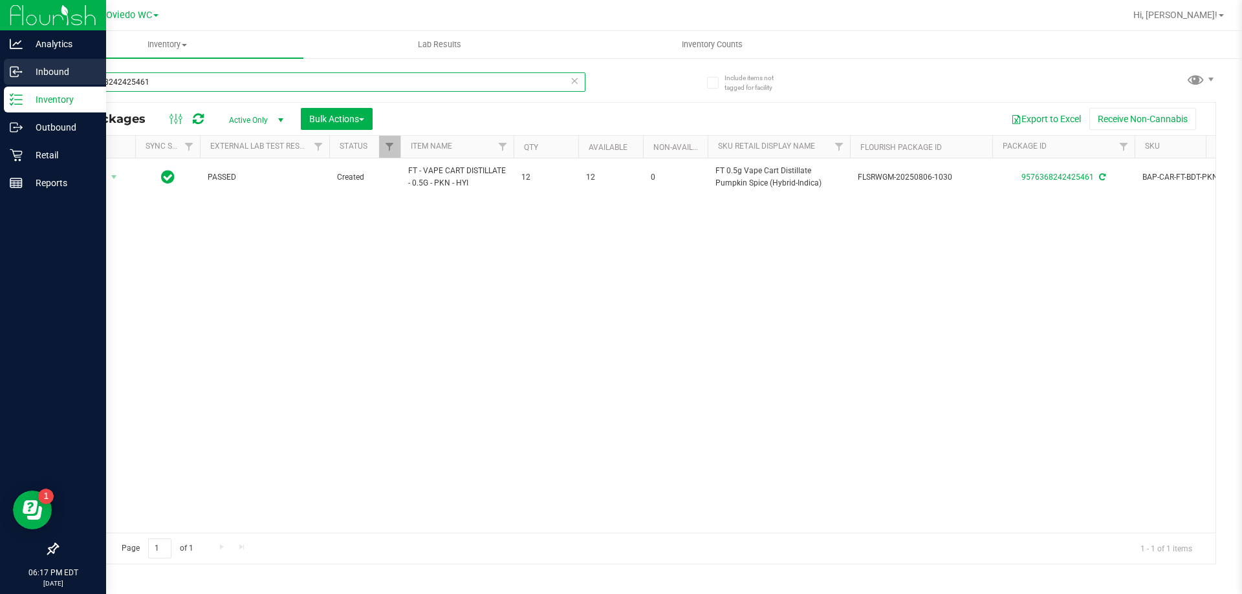
drag, startPoint x: 173, startPoint y: 85, endPoint x: 1, endPoint y: 83, distance: 172.7
click at [1, 83] on div "Analytics Inbound Inventory Outbound Retail Reports 06:17 PM EDT 08/24/2025 08/…" at bounding box center [621, 297] width 1242 height 594
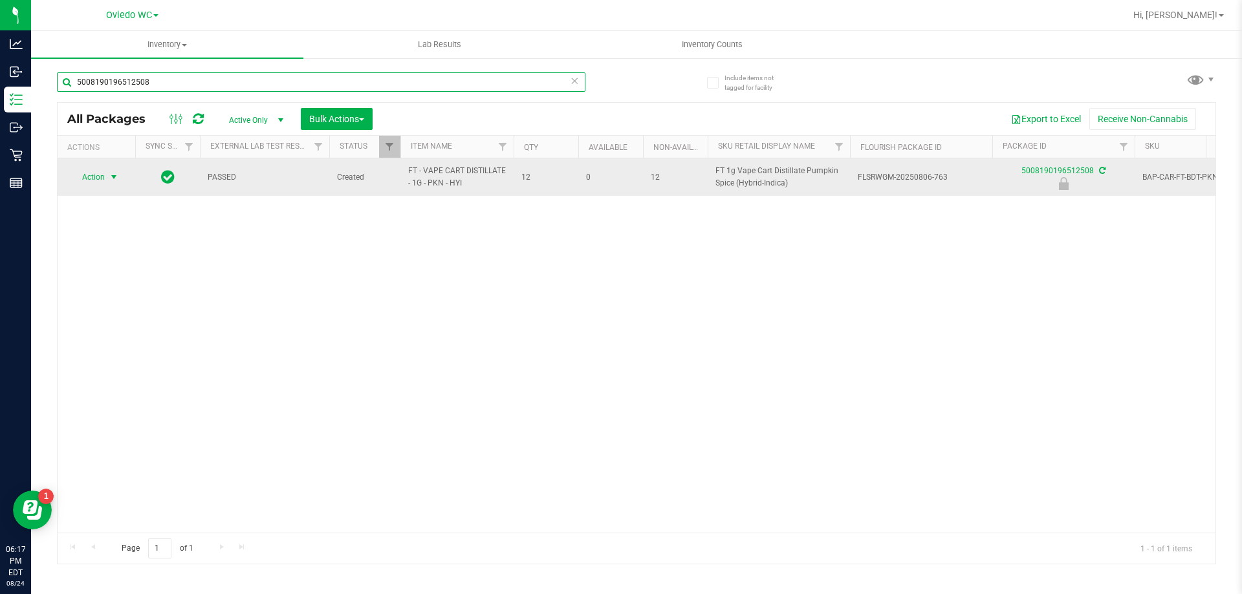
type input "5008190196512508"
click at [110, 180] on span "select" at bounding box center [114, 177] width 10 height 10
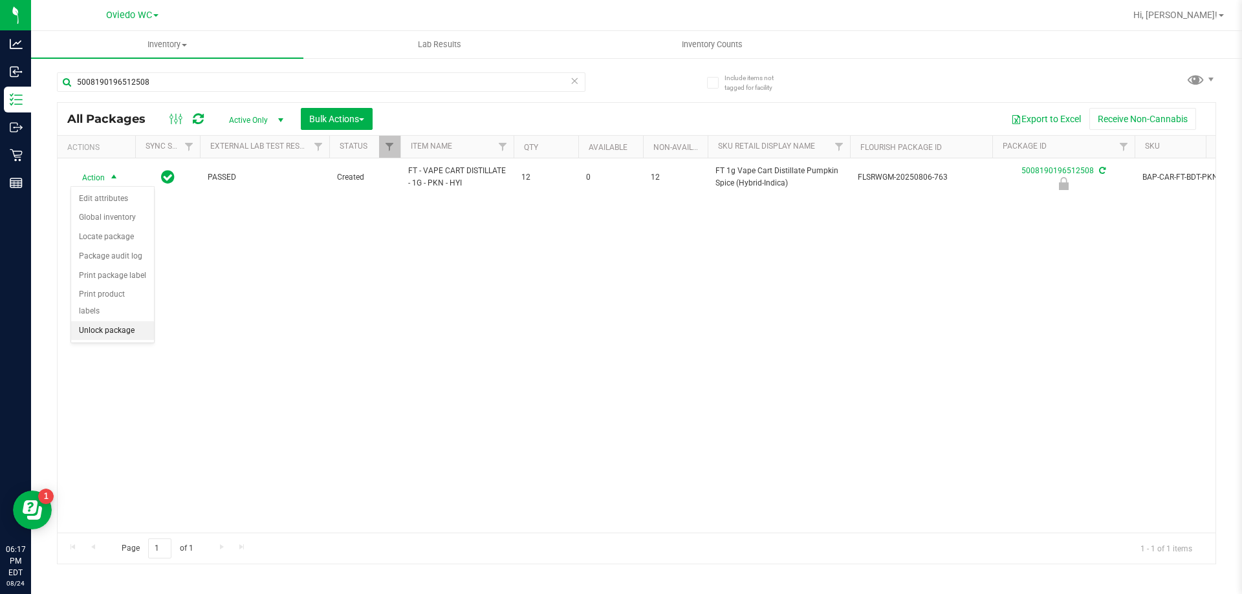
click at [105, 321] on li "Unlock package" at bounding box center [112, 330] width 83 height 19
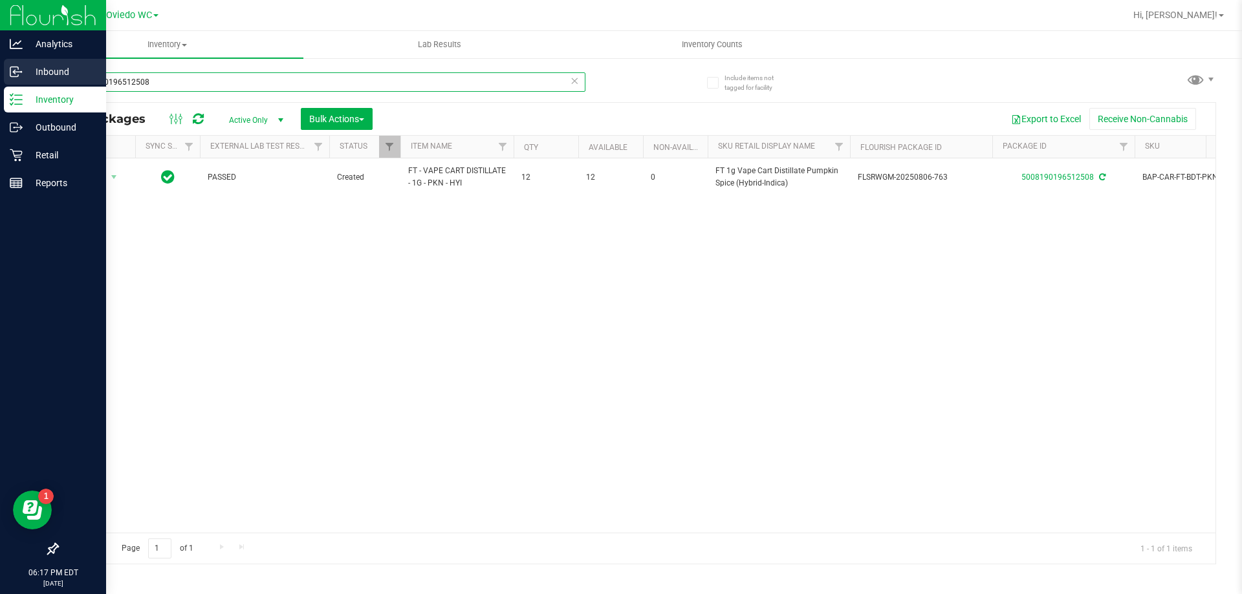
drag, startPoint x: 210, startPoint y: 80, endPoint x: 24, endPoint y: 80, distance: 186.2
click at [24, 80] on div "Analytics Inbound Inventory Outbound Retail Reports 06:17 PM EDT 08/24/2025 08/…" at bounding box center [621, 297] width 1242 height 594
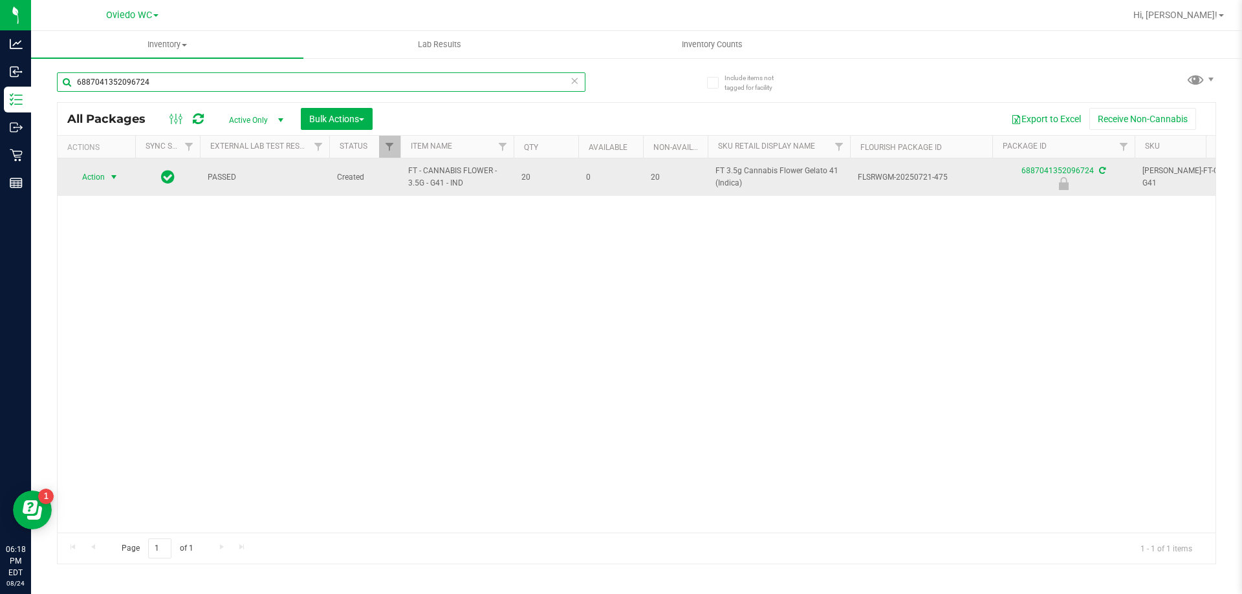
type input "6887041352096724"
click at [106, 178] on span "select" at bounding box center [114, 177] width 16 height 18
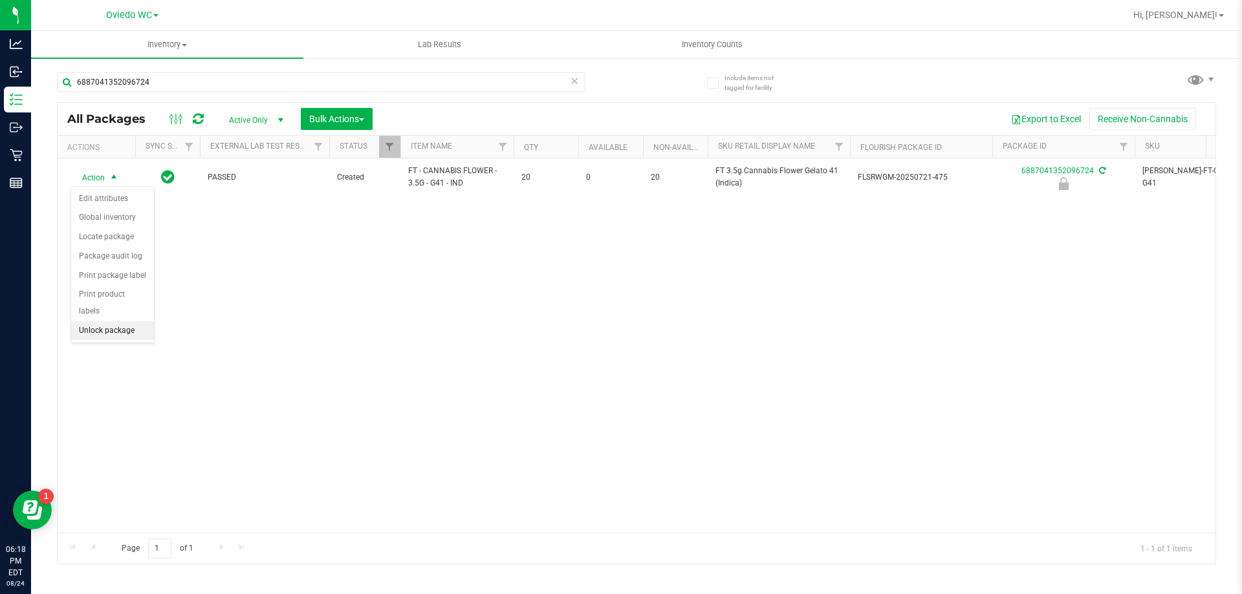
click at [132, 321] on li "Unlock package" at bounding box center [112, 330] width 83 height 19
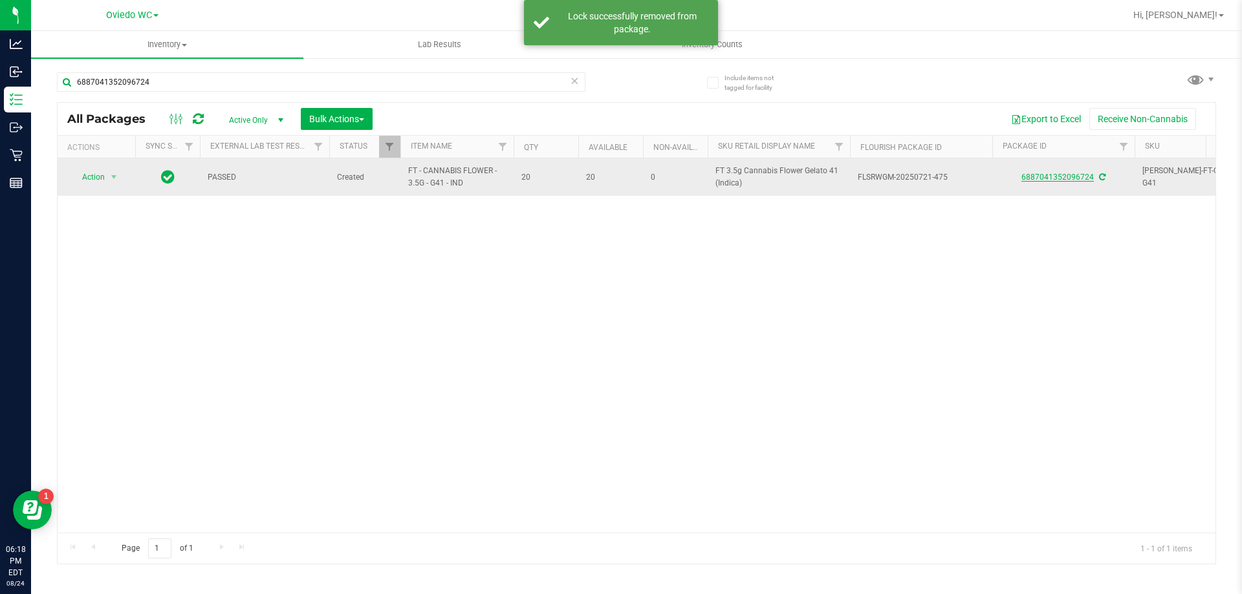
click at [1032, 180] on link "6887041352096724" at bounding box center [1057, 177] width 72 height 9
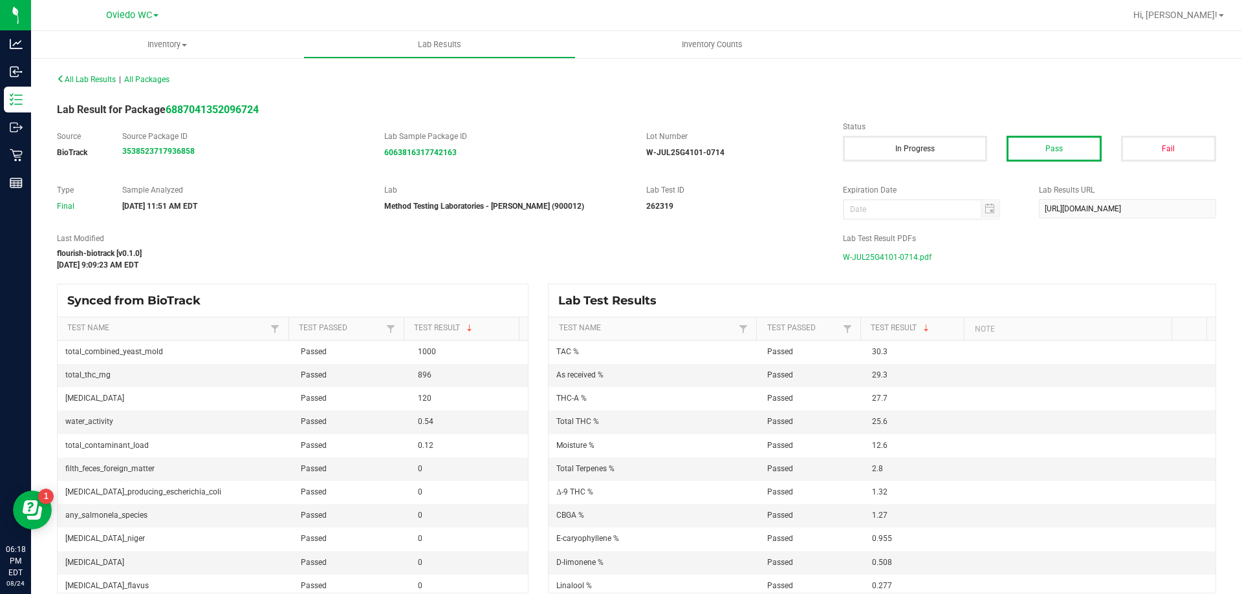
click at [871, 260] on span "W-JUL25G4101-0714.pdf" at bounding box center [887, 257] width 89 height 19
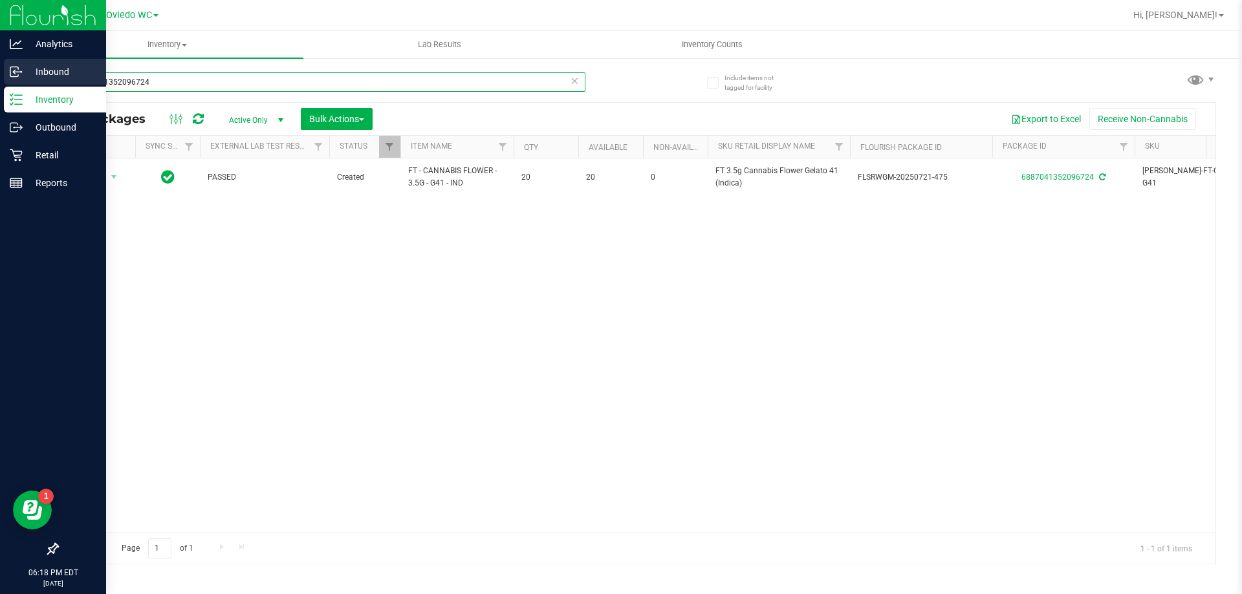
drag, startPoint x: 166, startPoint y: 82, endPoint x: 0, endPoint y: 81, distance: 166.2
click at [0, 81] on div "Analytics Inbound Inventory Outbound Retail Reports 06:18 PM EDT 08/24/2025 08/…" at bounding box center [621, 297] width 1242 height 594
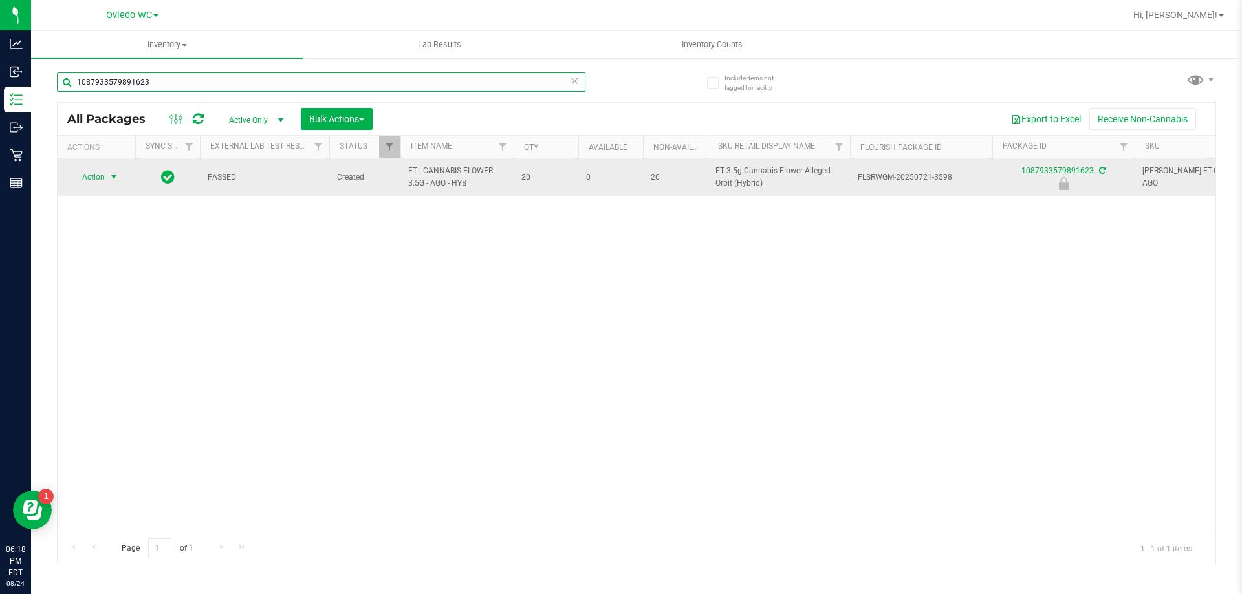
type input "1087933579891623"
click at [106, 177] on span "select" at bounding box center [114, 177] width 16 height 18
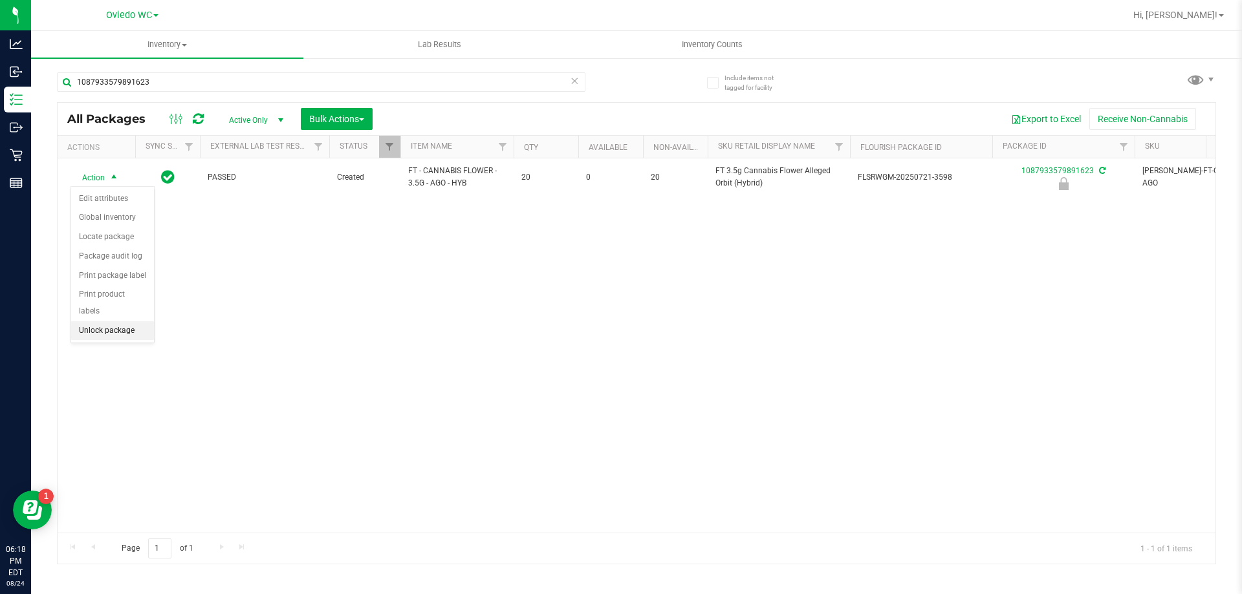
click at [103, 321] on li "Unlock package" at bounding box center [112, 330] width 83 height 19
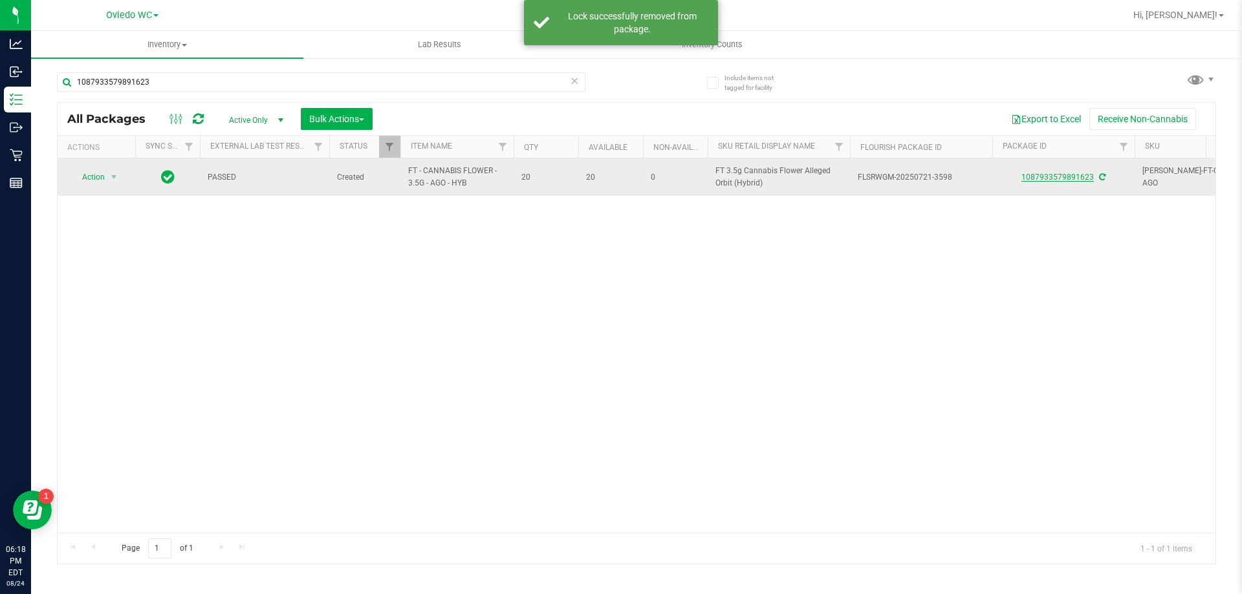
click at [1044, 177] on link "1087933579891623" at bounding box center [1057, 177] width 72 height 9
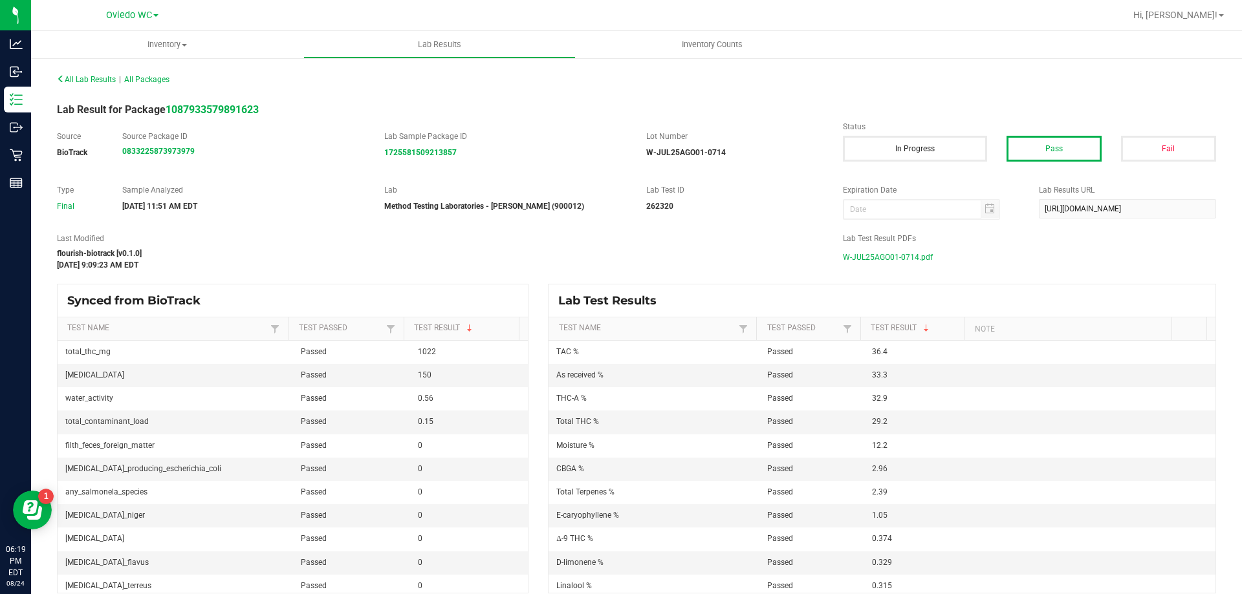
click at [867, 259] on span "W-JUL25AGO01-0714.pdf" at bounding box center [888, 257] width 90 height 19
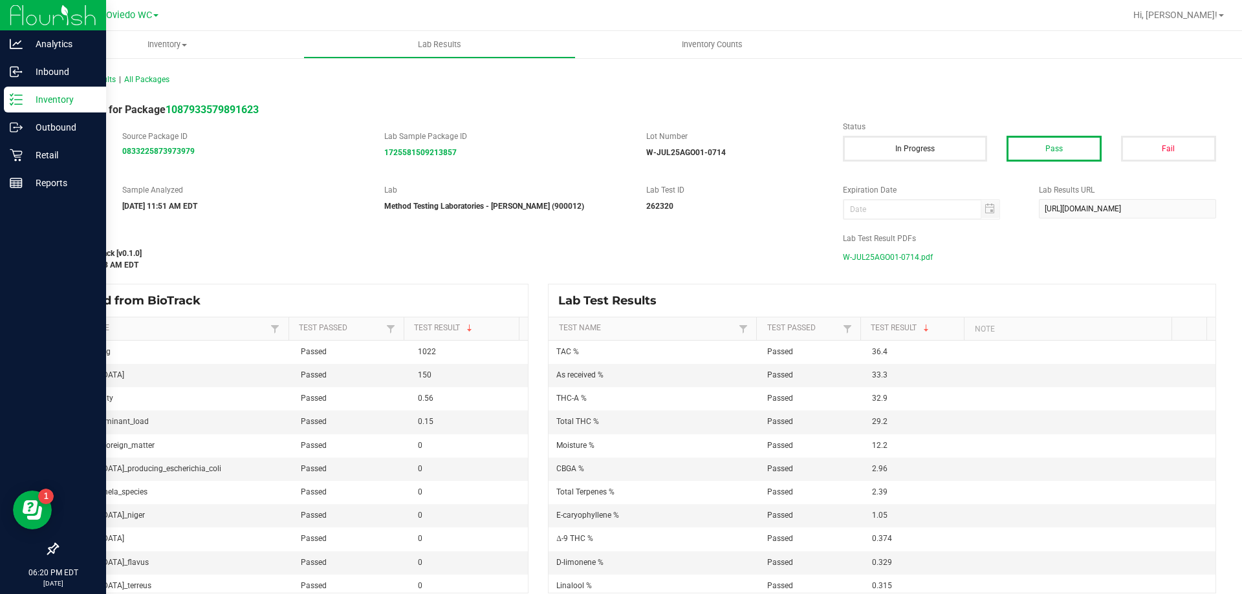
click at [54, 100] on p "Inventory" at bounding box center [62, 100] width 78 height 16
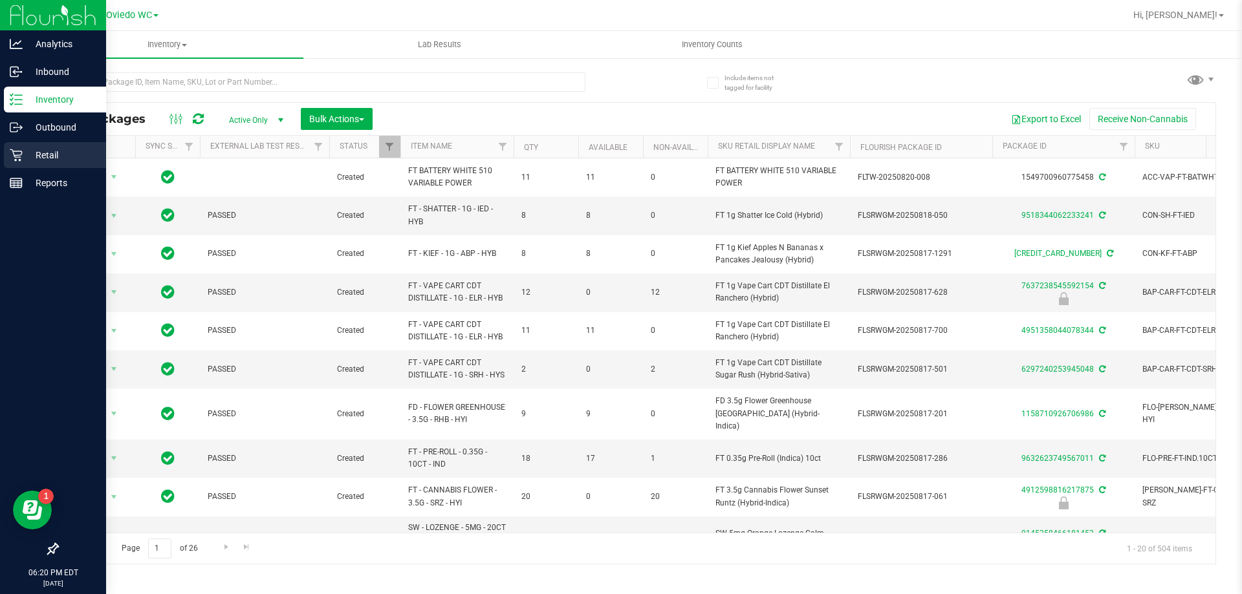
click at [23, 158] on p "Retail" at bounding box center [62, 155] width 78 height 16
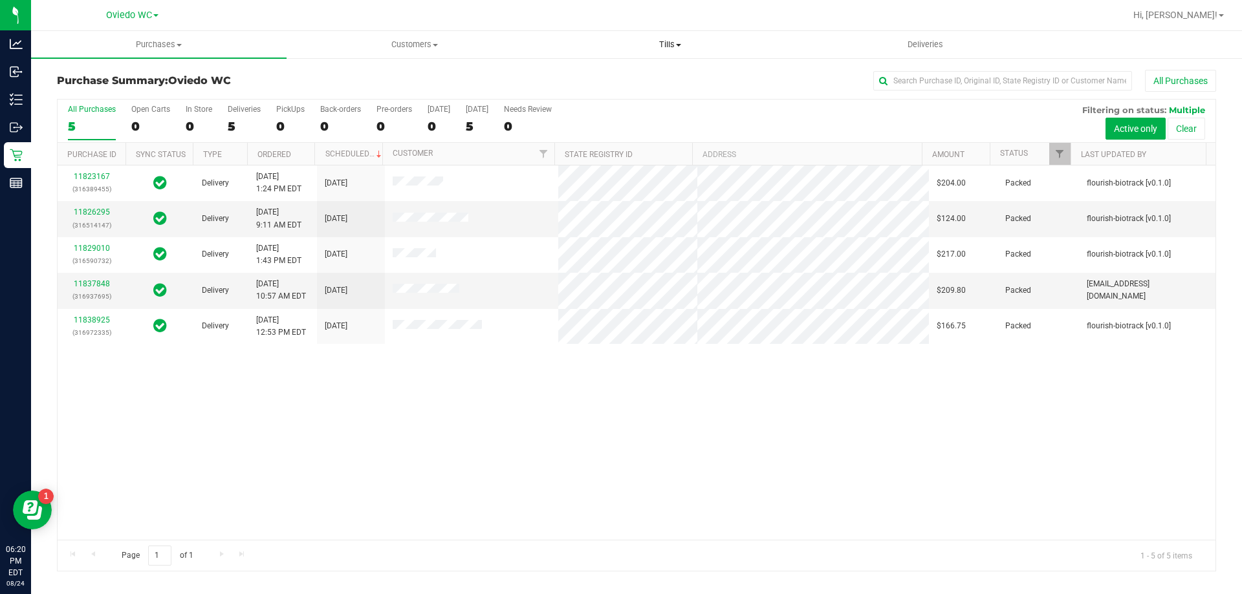
click at [665, 38] on uib-tab-heading "Tills Manage tills Reconcile e-payments" at bounding box center [670, 45] width 254 height 26
click at [615, 95] on span "Reconcile e-payments" at bounding box center [606, 93] width 129 height 11
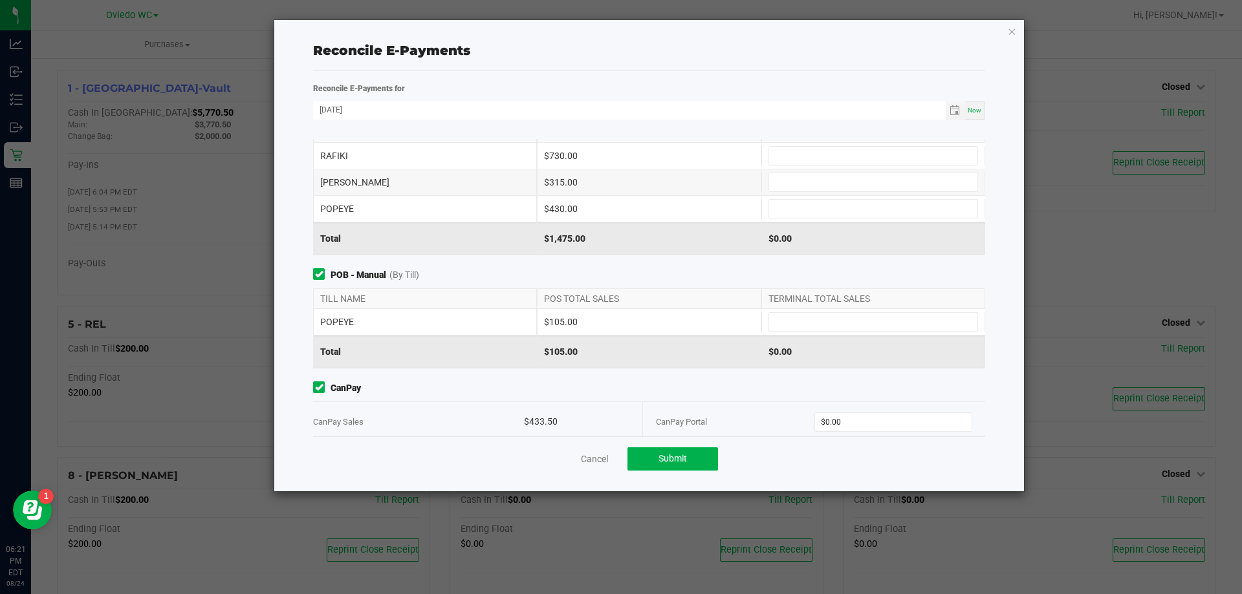
scroll to position [54, 0]
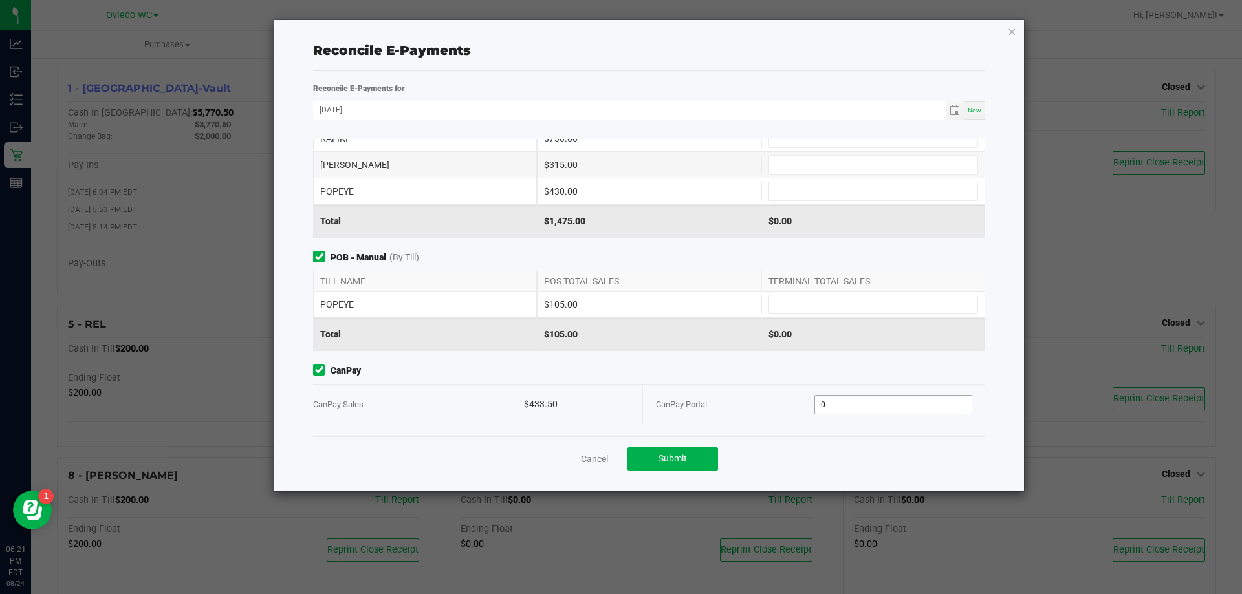
click at [842, 400] on input "0" at bounding box center [893, 405] width 157 height 18
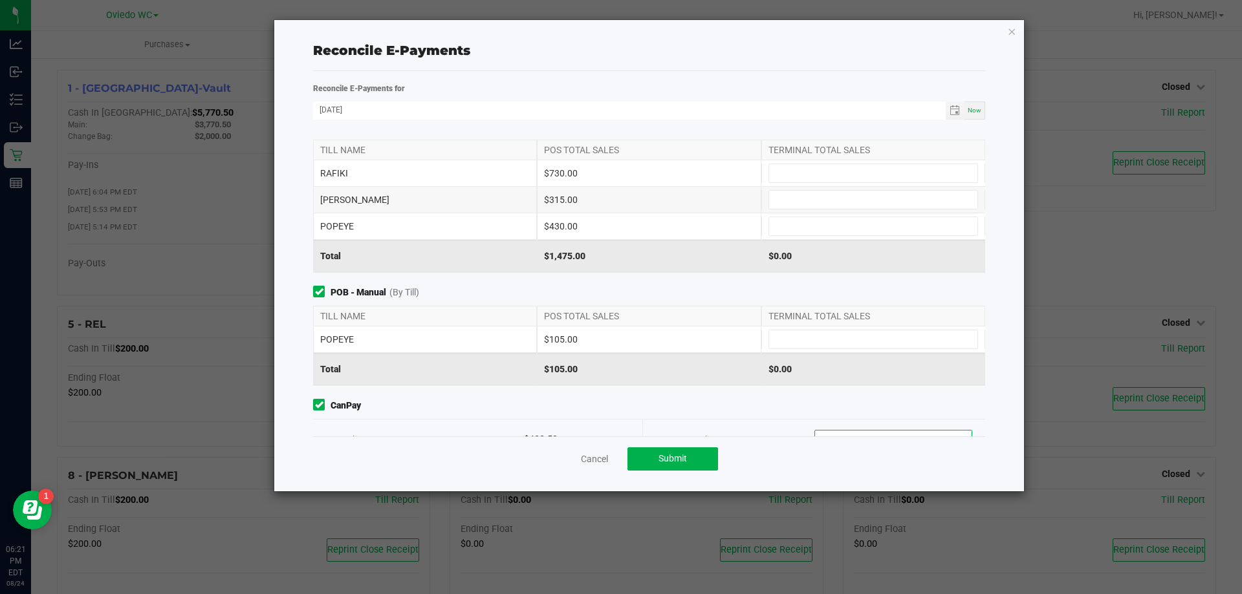
scroll to position [0, 0]
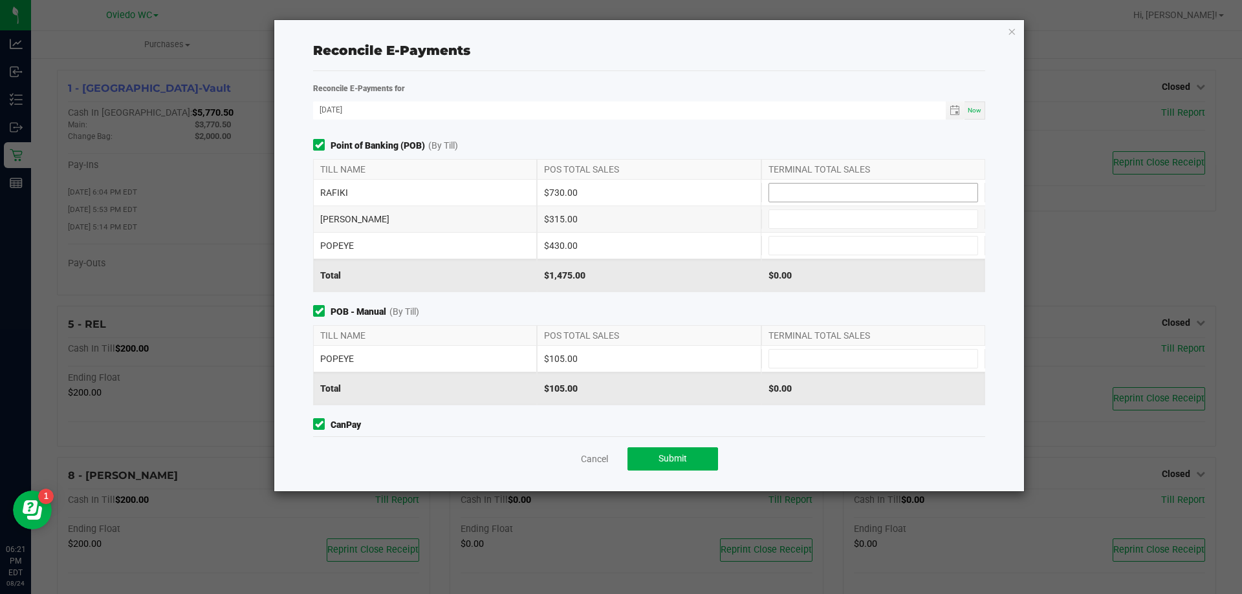
type input "$433.50"
click at [824, 188] on input at bounding box center [873, 193] width 208 height 18
click at [825, 361] on input at bounding box center [873, 359] width 208 height 18
type input "$105.00"
click at [771, 240] on input at bounding box center [873, 246] width 208 height 18
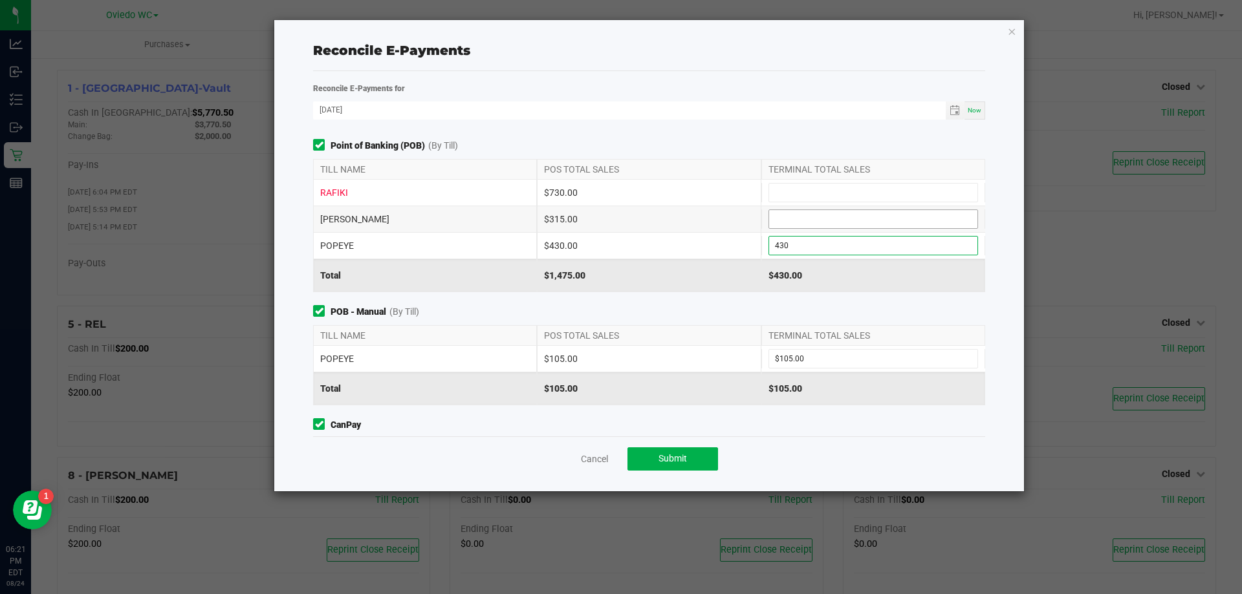
type input "$430.00"
click at [795, 220] on input at bounding box center [873, 219] width 208 height 18
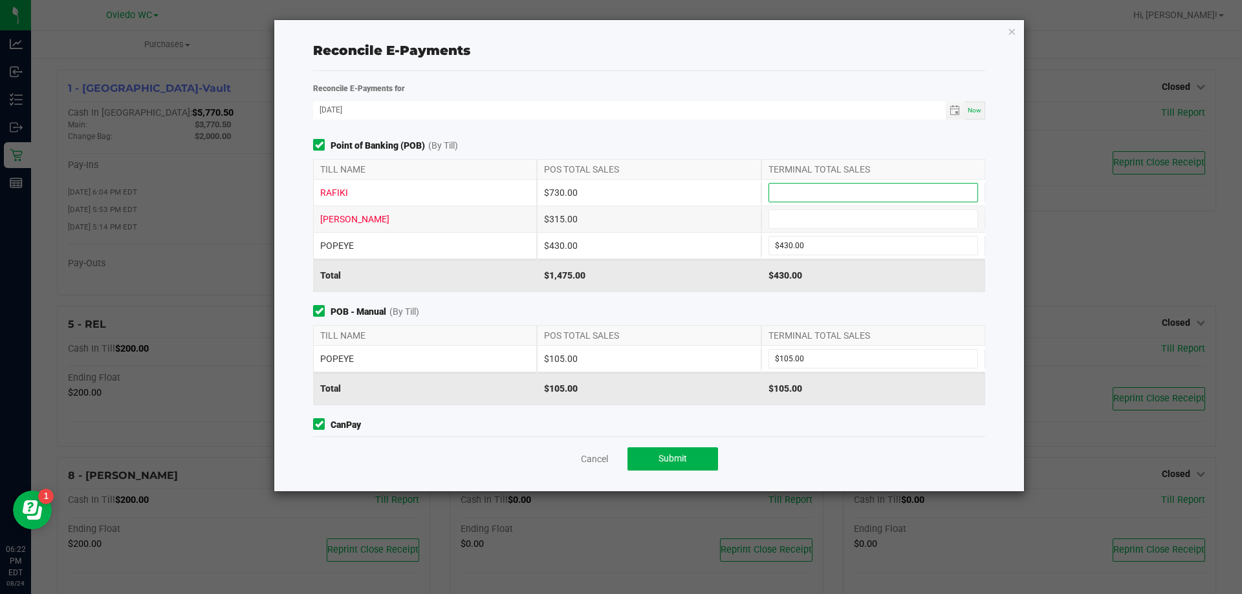
click at [797, 189] on input at bounding box center [873, 193] width 208 height 18
type input "$730.00"
click at [829, 221] on input at bounding box center [873, 219] width 208 height 18
type input "$315.00"
click at [850, 277] on div "$1,475.00" at bounding box center [873, 275] width 224 height 32
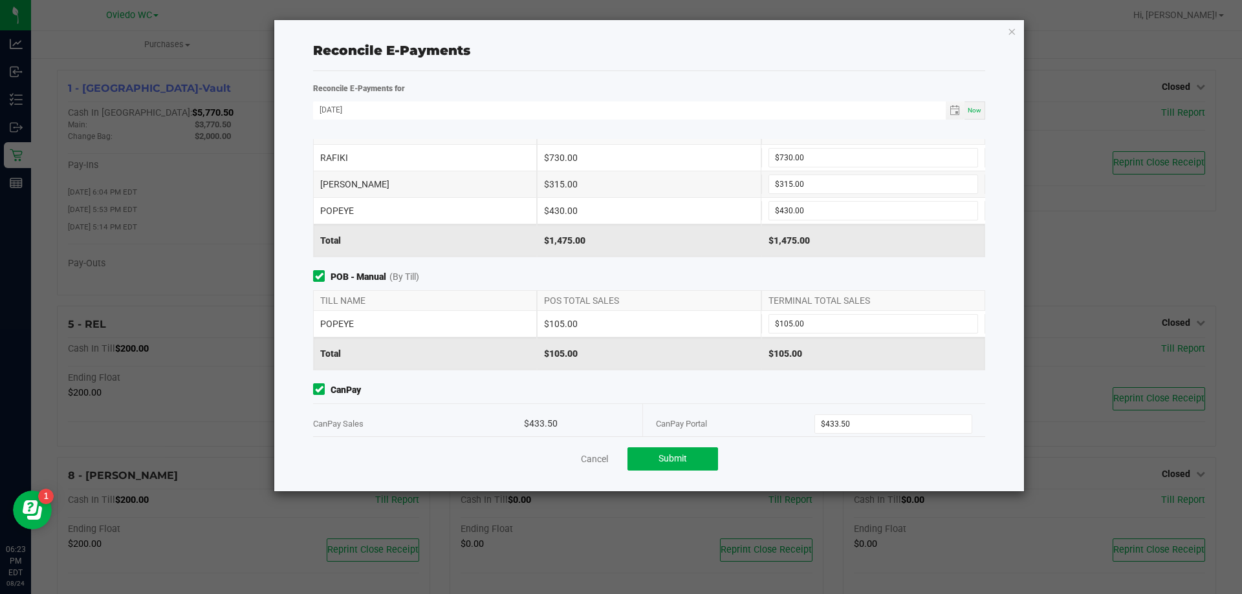
scroll to position [54, 0]
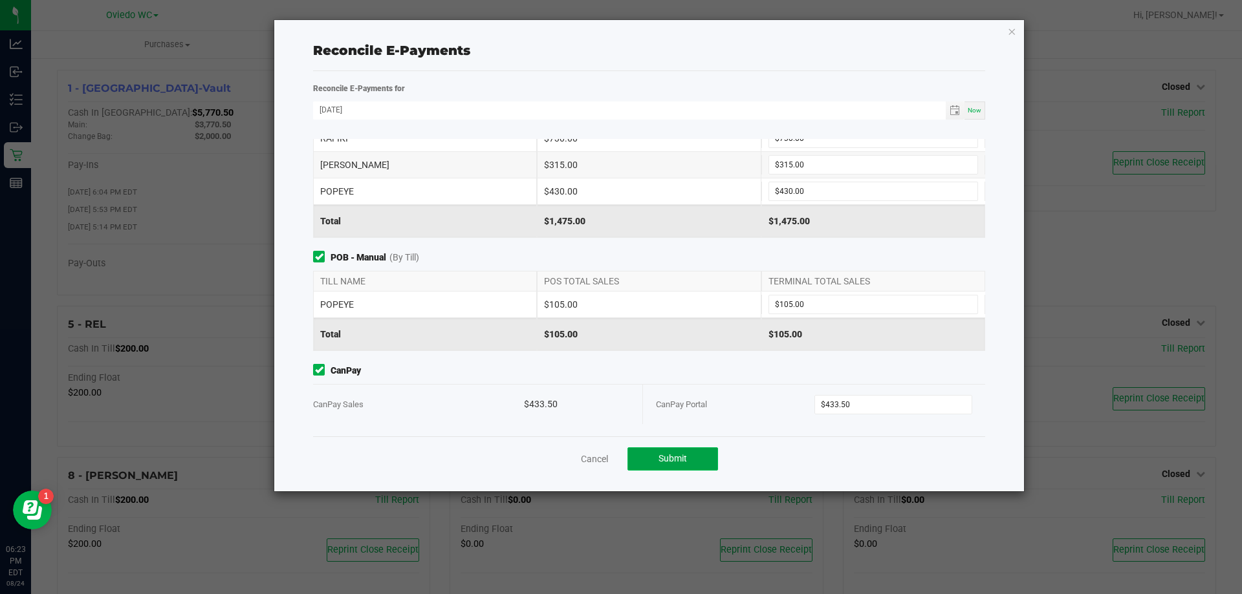
click at [696, 457] on button "Submit" at bounding box center [672, 458] width 91 height 23
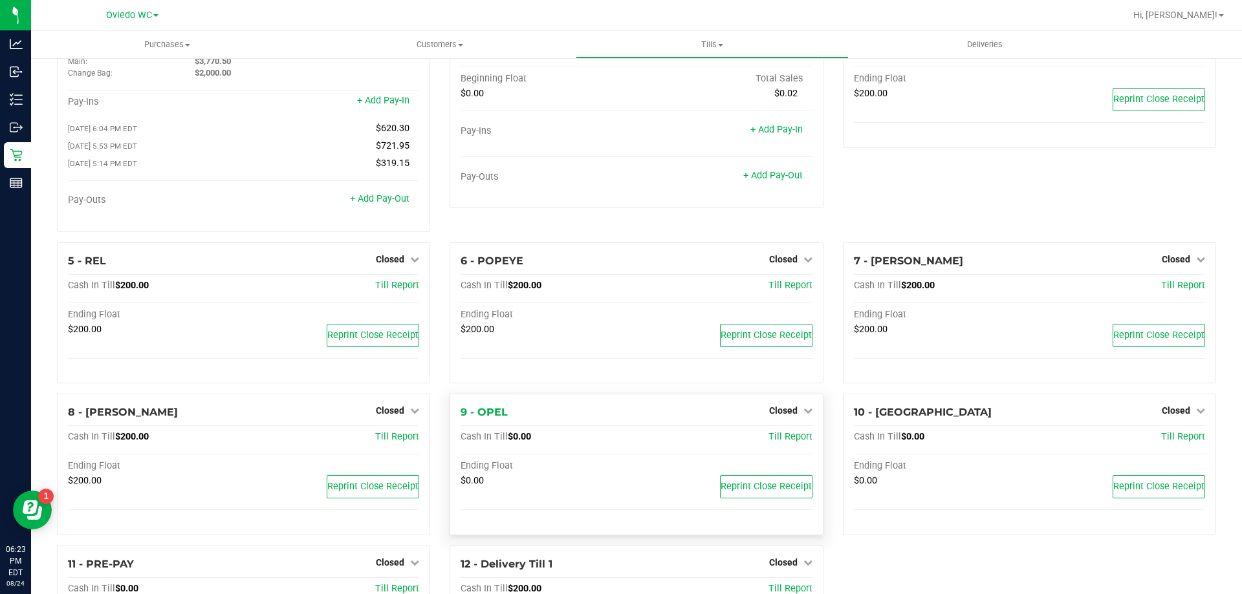
scroll to position [0, 0]
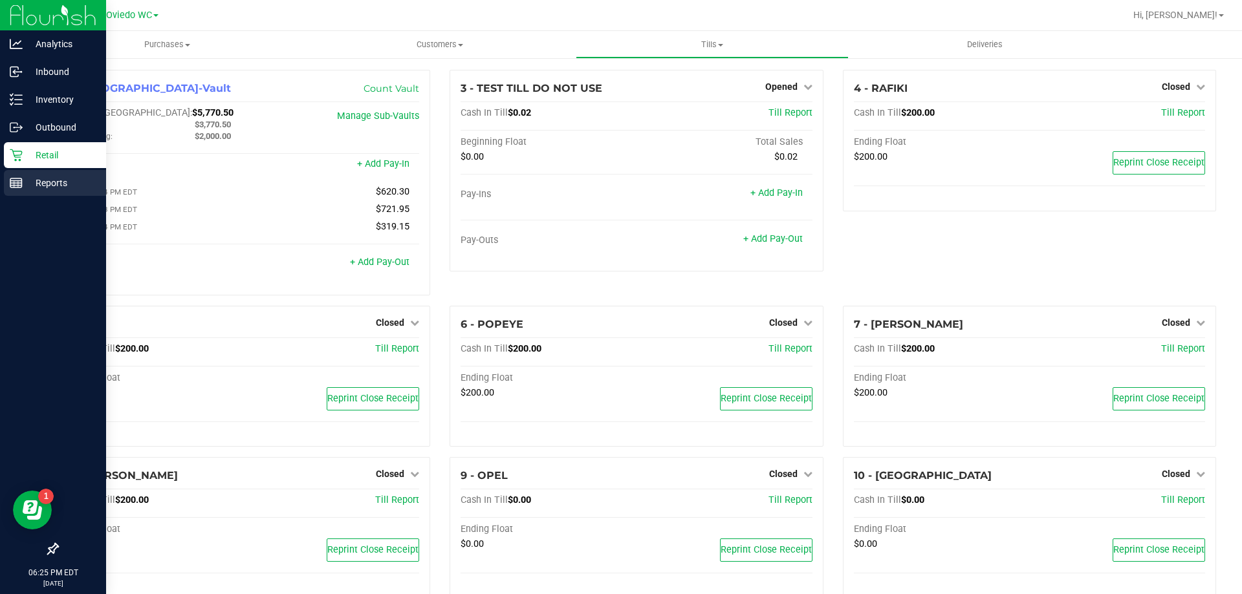
click at [37, 180] on p "Reports" at bounding box center [62, 183] width 78 height 16
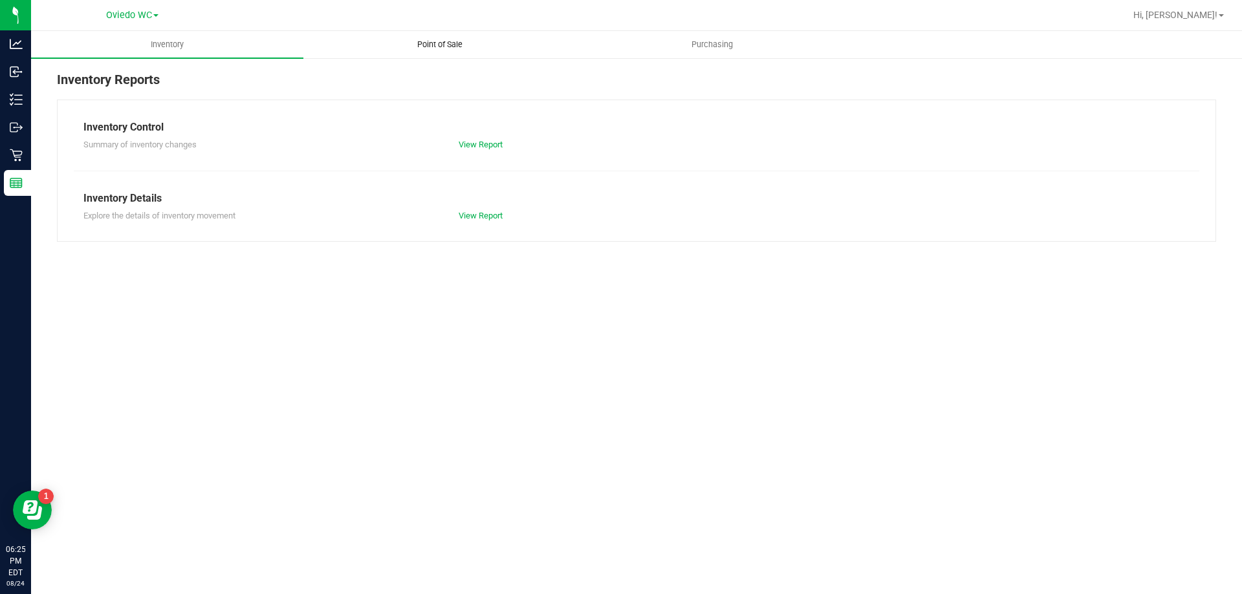
click at [431, 47] on span "Point of Sale" at bounding box center [440, 45] width 80 height 12
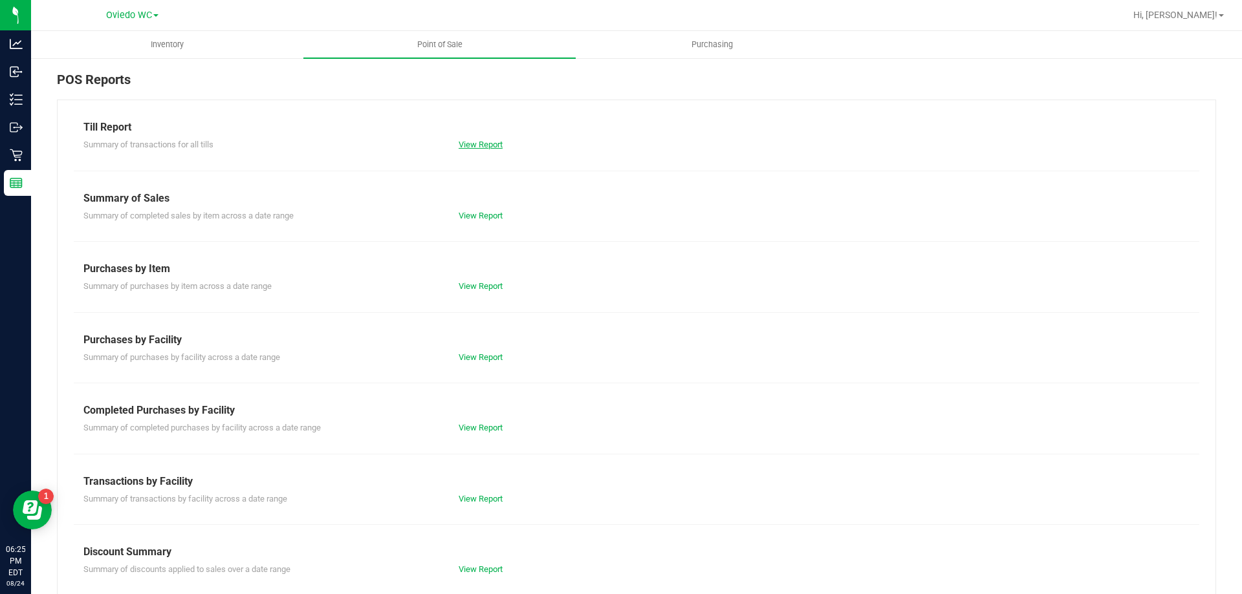
click at [473, 144] on link "View Report" at bounding box center [480, 145] width 44 height 10
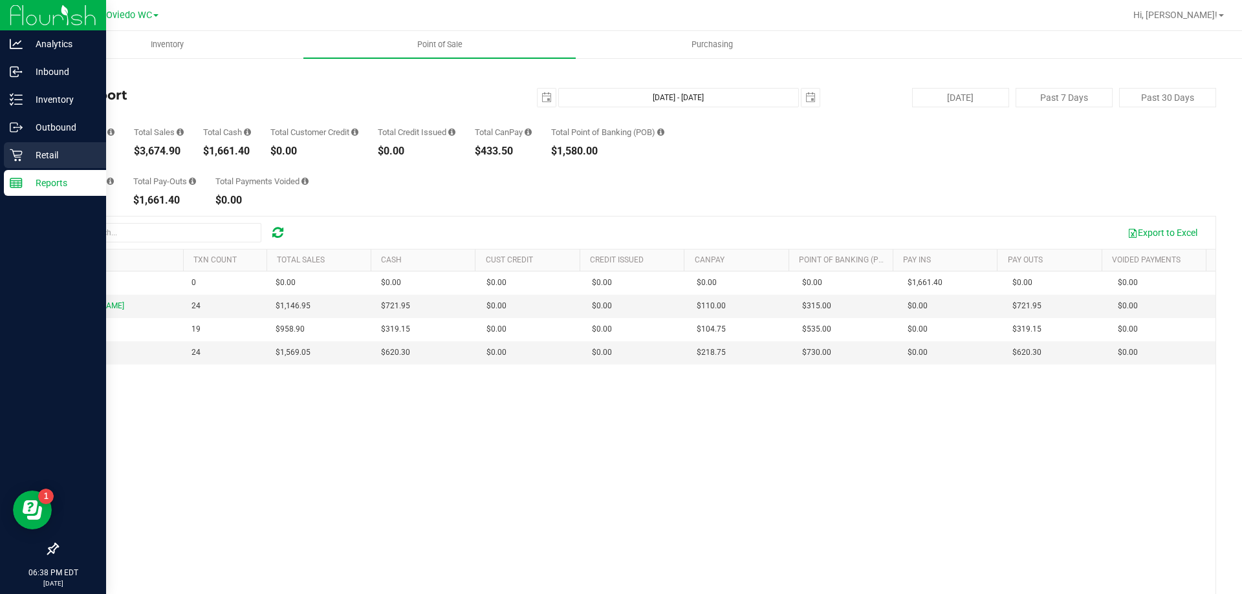
click at [24, 152] on p "Retail" at bounding box center [62, 155] width 78 height 16
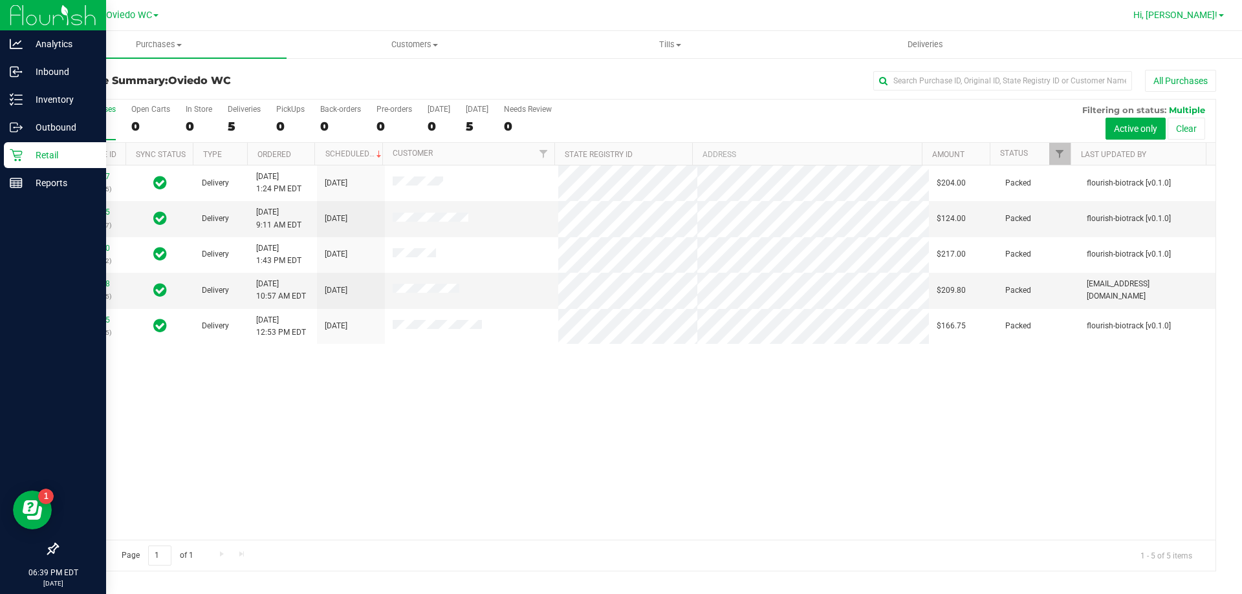
click at [1201, 8] on link "Hi, [PERSON_NAME]!" at bounding box center [1178, 15] width 101 height 14
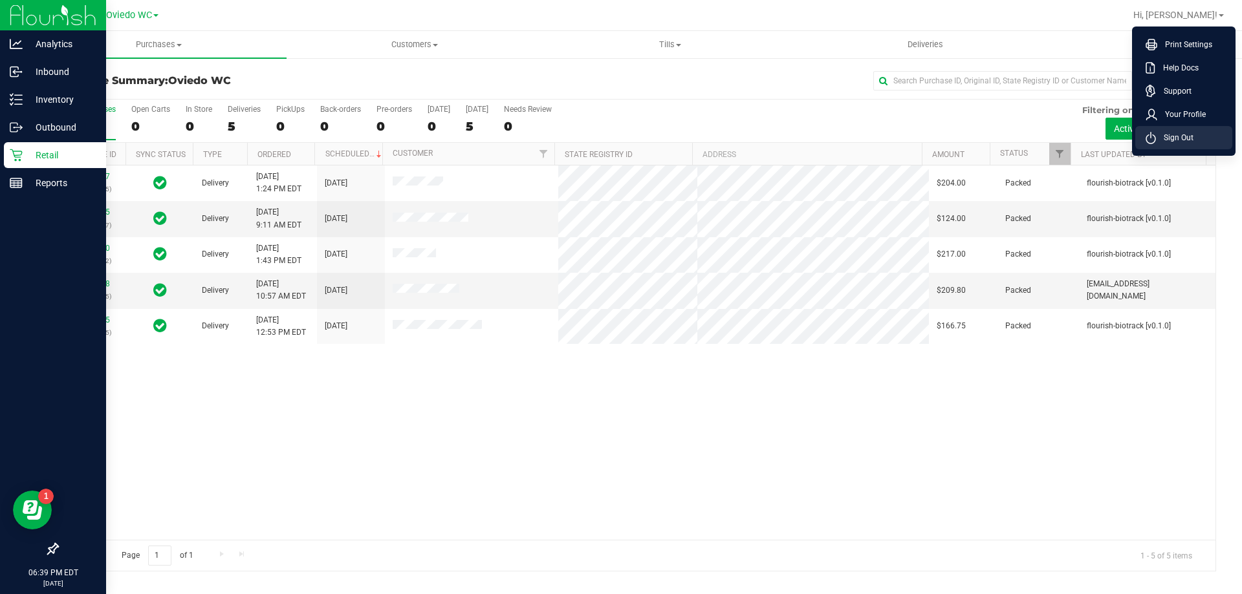
click at [1170, 142] on span "Sign Out" at bounding box center [1175, 137] width 38 height 13
